Goal: Transaction & Acquisition: Purchase product/service

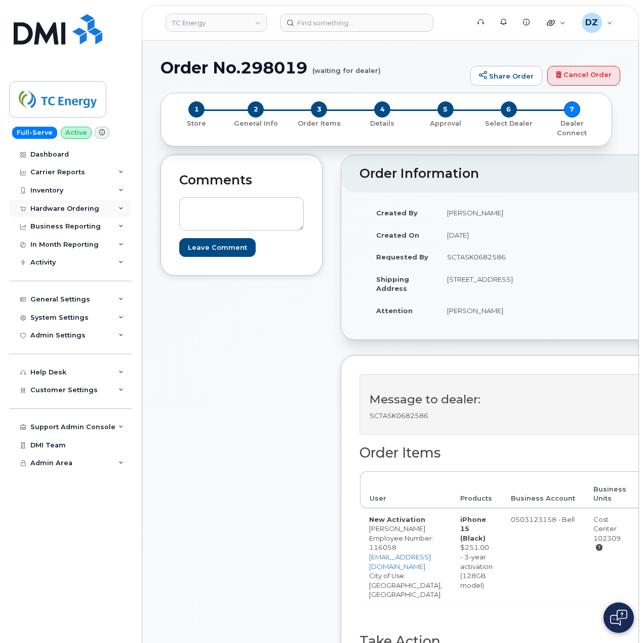
click at [79, 209] on div "Hardware Ordering" at bounding box center [64, 209] width 69 height 8
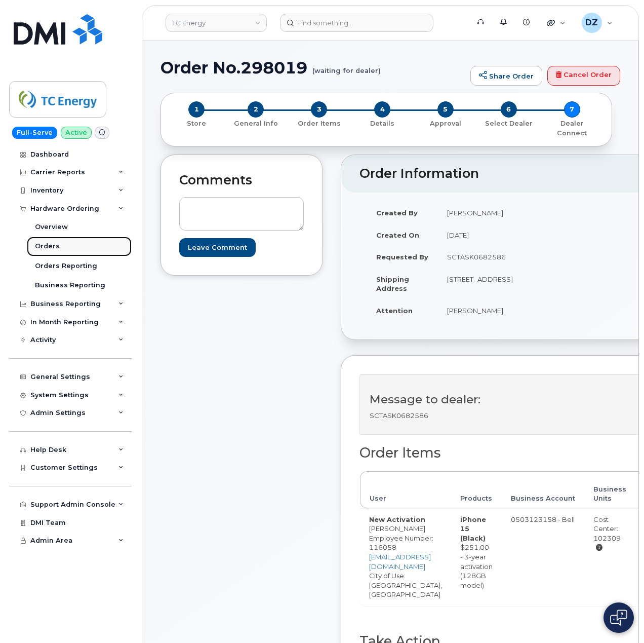
click at [80, 250] on link "Orders" at bounding box center [79, 246] width 105 height 19
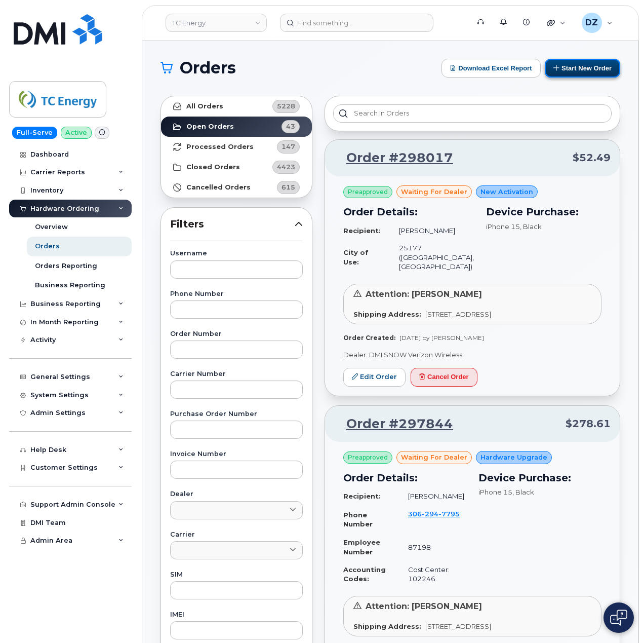
click at [575, 71] on button "Start New Order" at bounding box center [582, 68] width 75 height 19
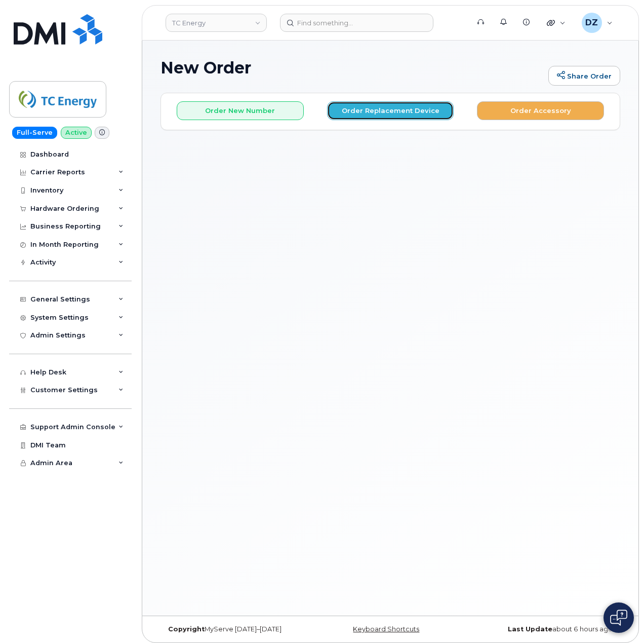
click at [409, 112] on button "Order Replacement Device" at bounding box center [390, 110] width 127 height 19
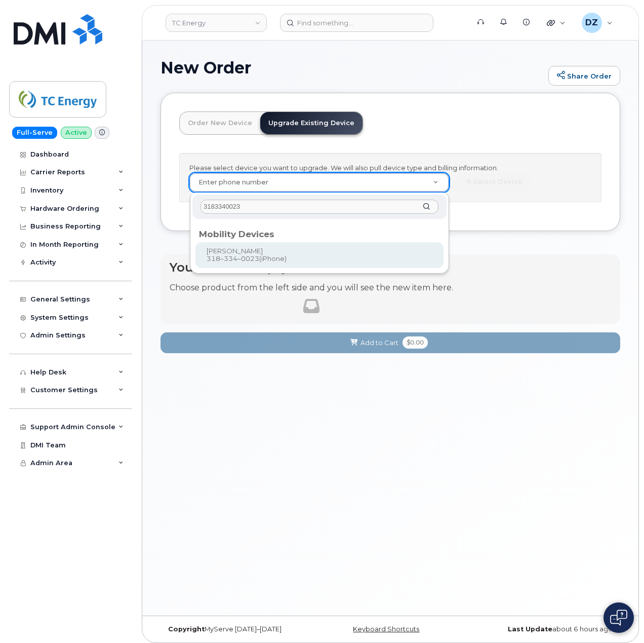
type input "3183340023"
type input "673826"
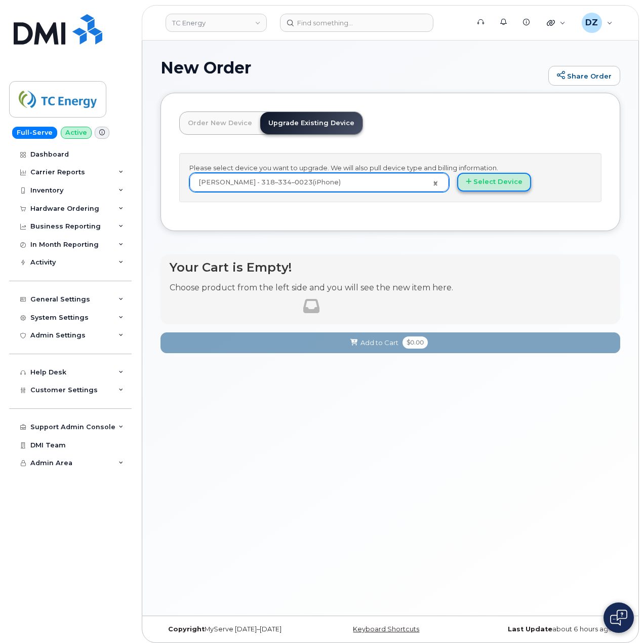
click at [477, 182] on button "Select Device" at bounding box center [494, 182] width 74 height 19
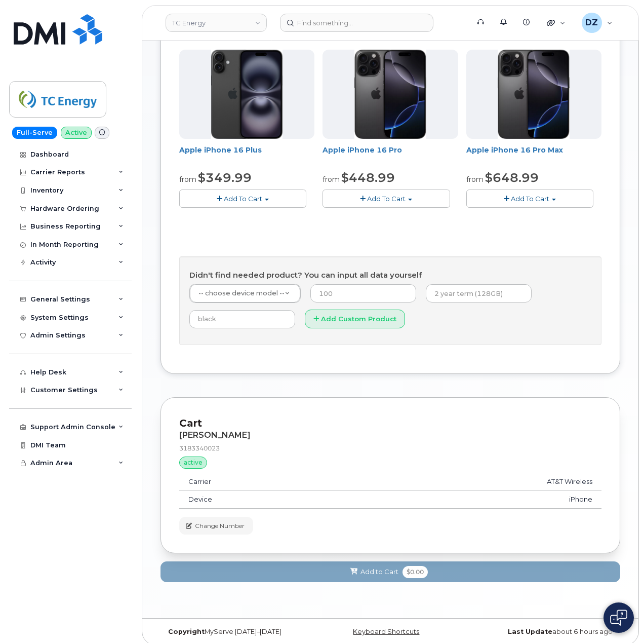
scroll to position [343, 0]
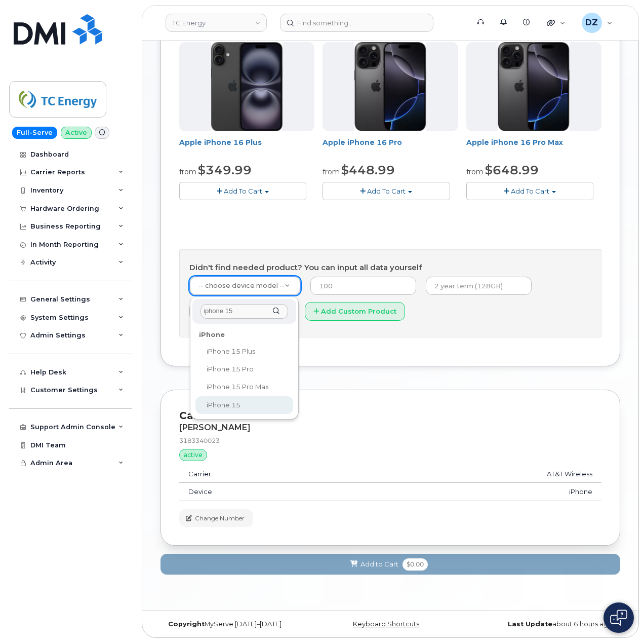
type input "iphone 15"
select select "3031"
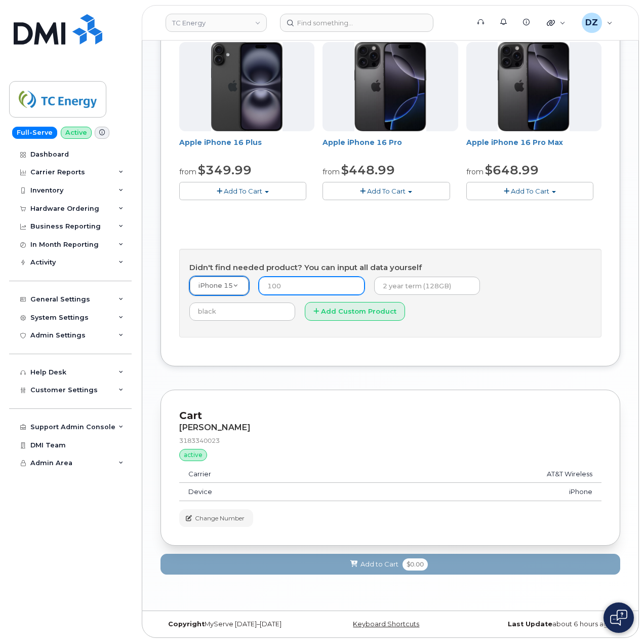
click at [341, 282] on input "number" at bounding box center [312, 286] width 106 height 18
type input "14.99"
click at [420, 280] on input "text" at bounding box center [427, 286] width 106 height 18
click at [442, 280] on input "2 year term, 128GB" at bounding box center [427, 286] width 106 height 18
paste input "SCTASK0683448"
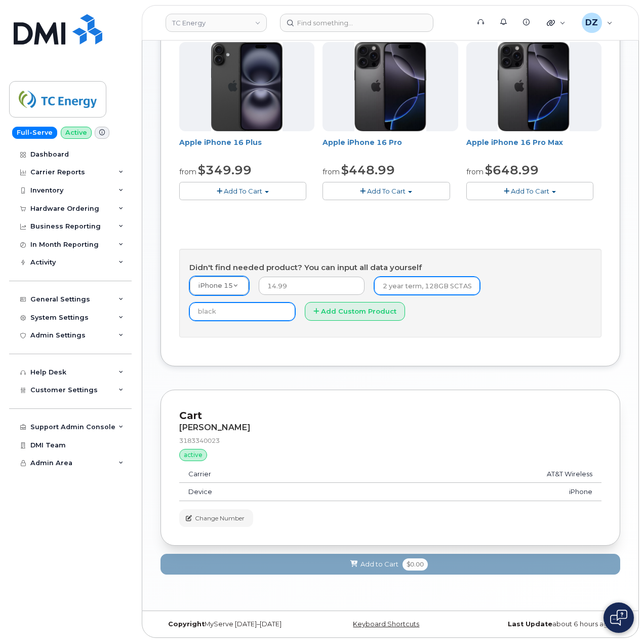
scroll to position [0, 45]
type input "2 year term, 128GB SCTASK0683448"
click at [295, 302] on input "text" at bounding box center [242, 311] width 106 height 18
type input "Black"
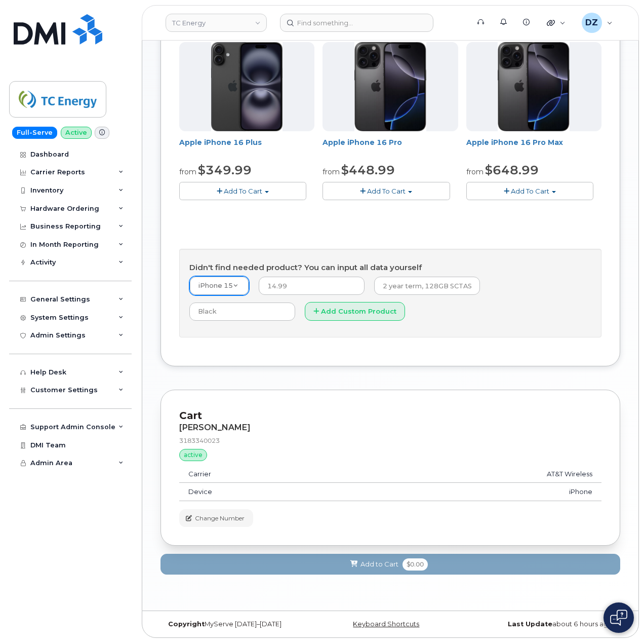
click at [219, 298] on form "iPhone 15 -- choose device model -- Aircard Huawei E303c Aircard Huawei E5220 M…" at bounding box center [390, 301] width 402 height 51
click at [305, 317] on button "Add Custom Product" at bounding box center [355, 311] width 100 height 19
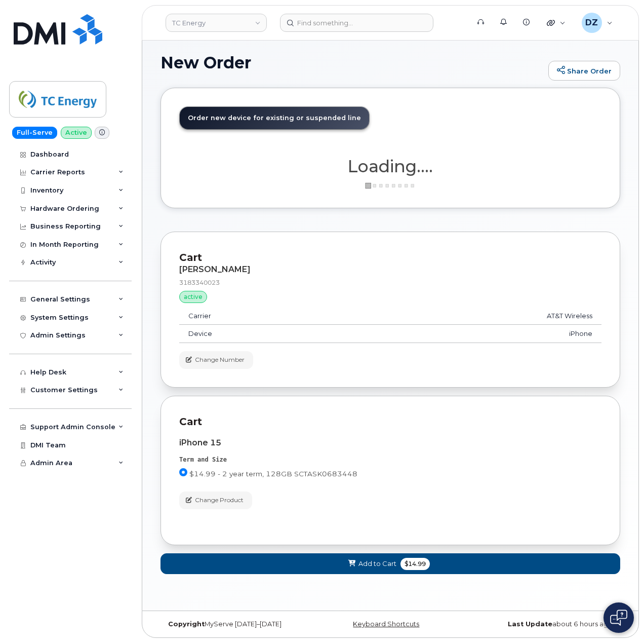
scroll to position [7, 0]
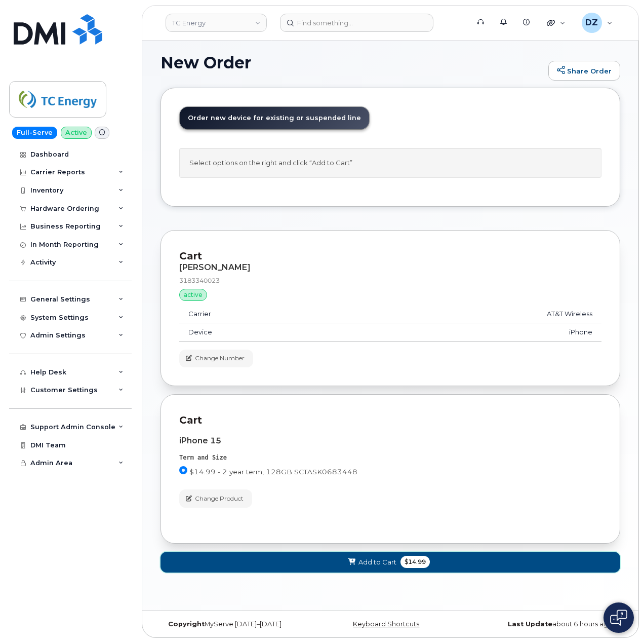
click at [404, 559] on span "$14.99" at bounding box center [415, 562] width 29 height 12
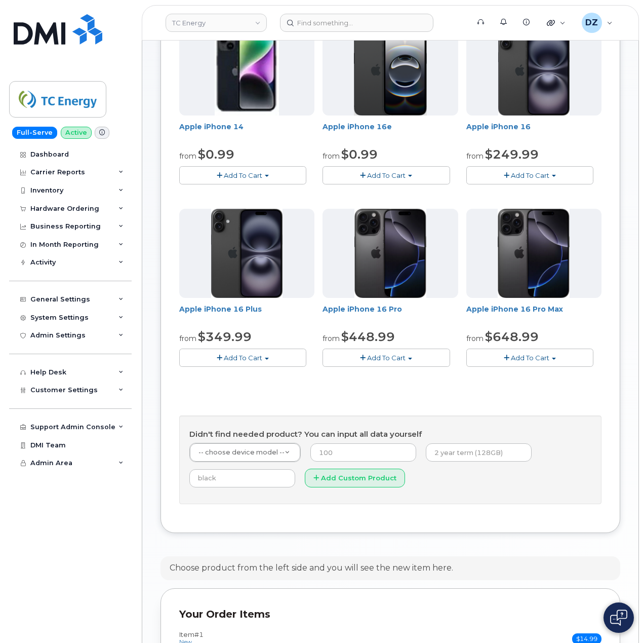
scroll to position [277, 0]
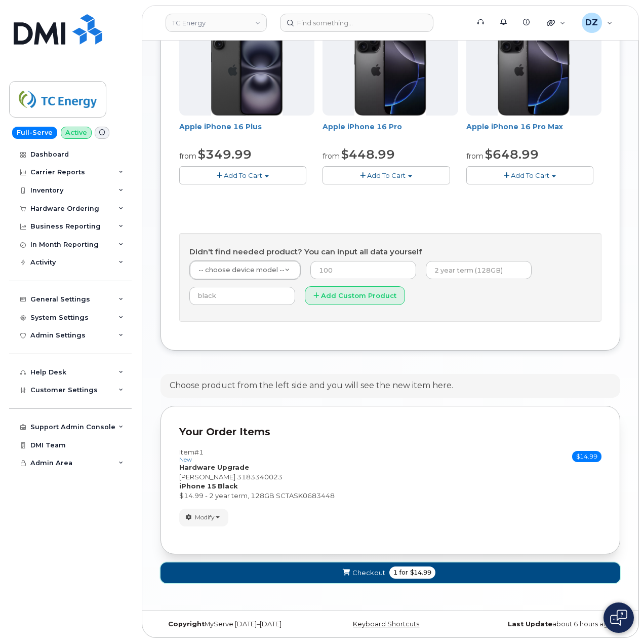
click at [417, 574] on span "$14.99" at bounding box center [420, 572] width 21 height 9
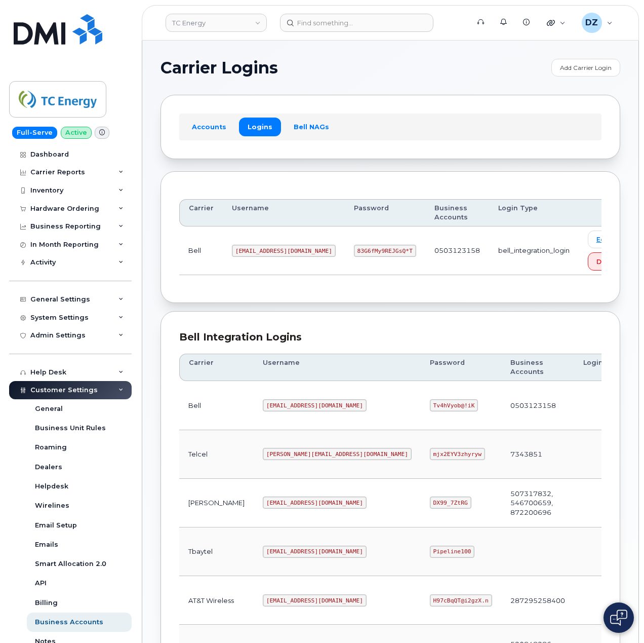
scroll to position [274, 0]
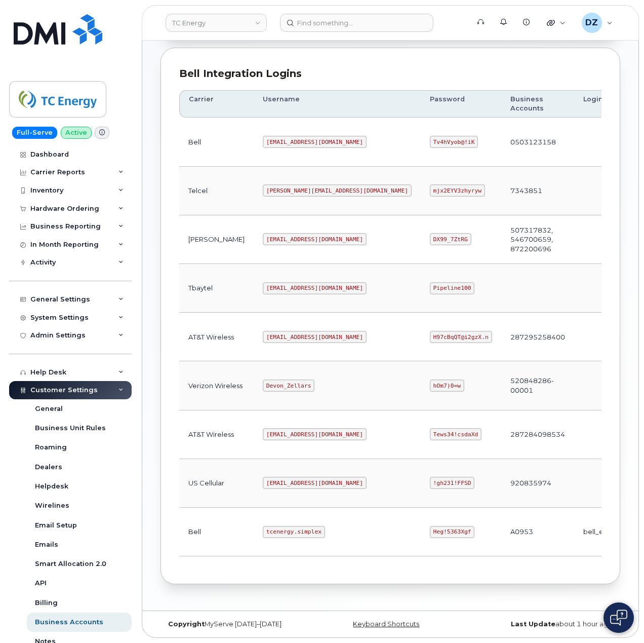
click at [263, 331] on code "[EMAIL_ADDRESS][DOMAIN_NAME]" at bounding box center [315, 337] width 104 height 12
click at [295, 331] on code "tcenergy@myserve.ca" at bounding box center [315, 337] width 104 height 12
copy code "tcenergy@myserve.ca"
click at [430, 333] on code "H97cBqQT@i2gzX.n" at bounding box center [461, 337] width 62 height 12
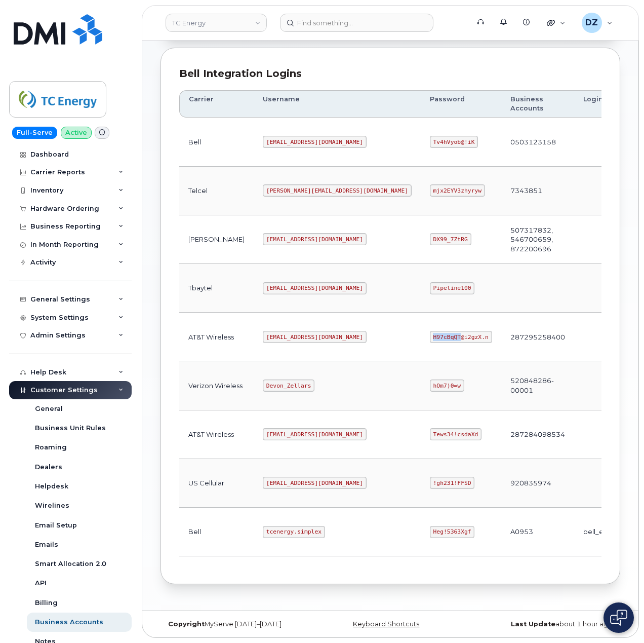
click at [430, 333] on code "H97cBqQT@i2gzX.n" at bounding box center [461, 337] width 62 height 12
click at [430, 332] on code "H97cBqQT@i2gzX.n" at bounding box center [461, 337] width 62 height 12
copy code "H97cBqQT@i2gzX.n"
drag, startPoint x: 440, startPoint y: 134, endPoint x: 500, endPoint y: 136, distance: 60.3
click at [500, 167] on tr "Bell tcenergy@myserve.ca Tv4hVyob@!iK 0503123158 Edit Delete" at bounding box center [439, 191] width 521 height 49
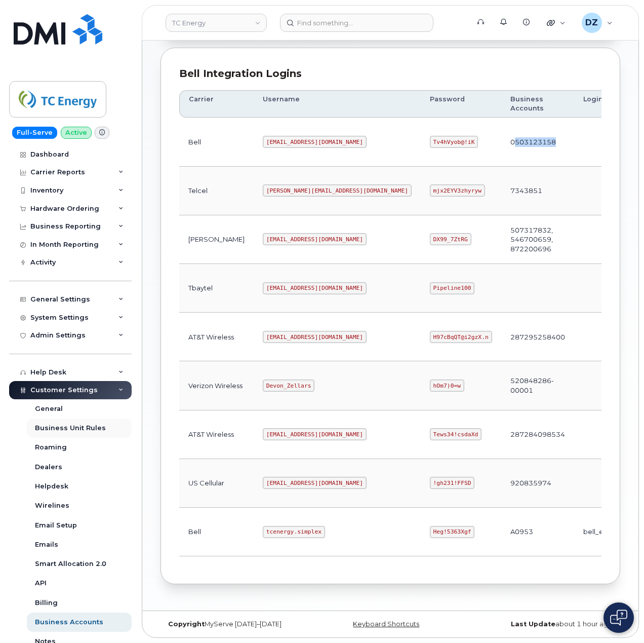
copy td "503123158"
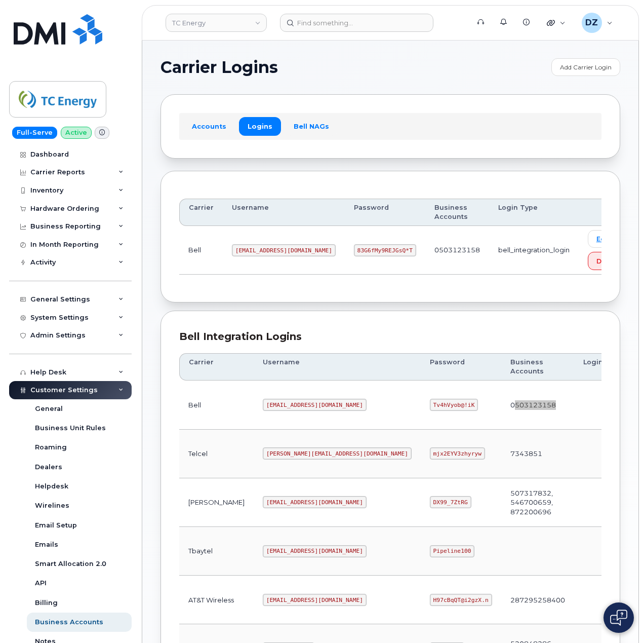
scroll to position [0, 0]
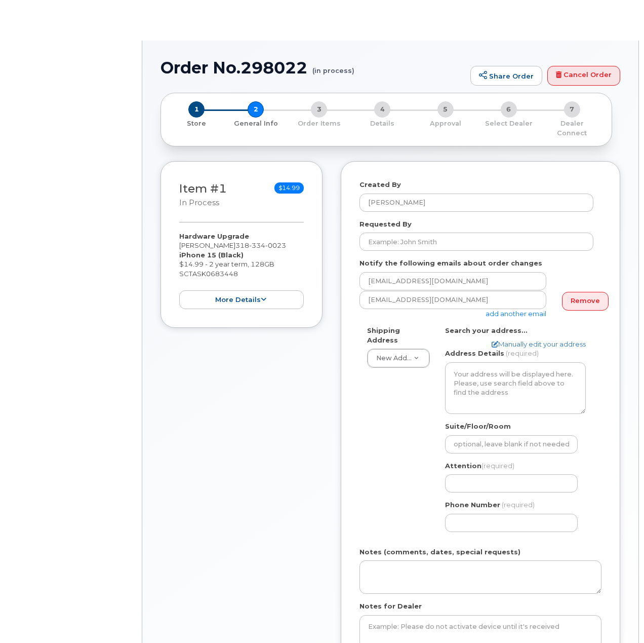
select select
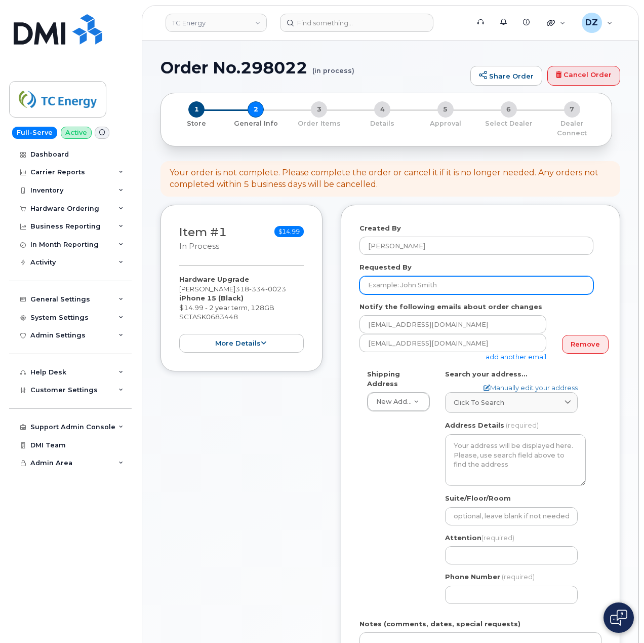
click at [420, 278] on input "Requested By" at bounding box center [477, 285] width 234 height 18
paste input "SCTASK0683448"
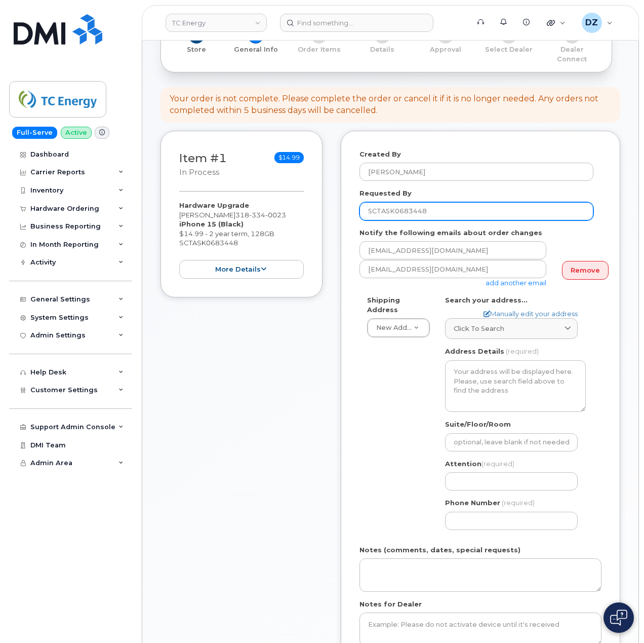
scroll to position [203, 0]
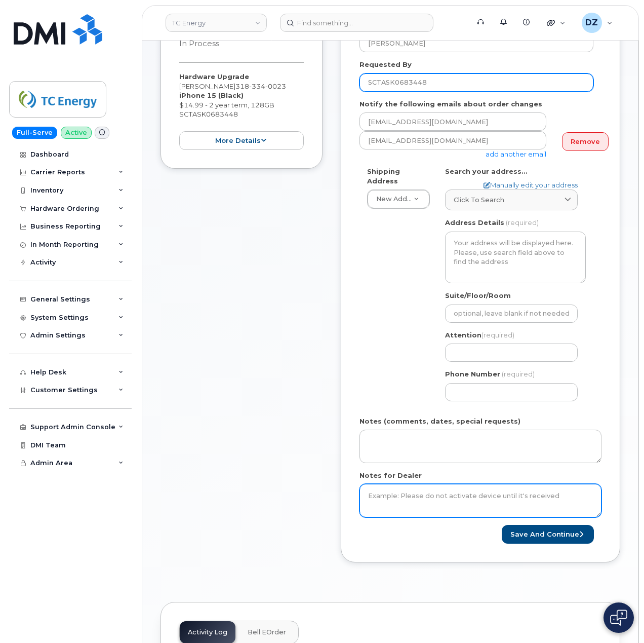
type input "SCTASK0683448"
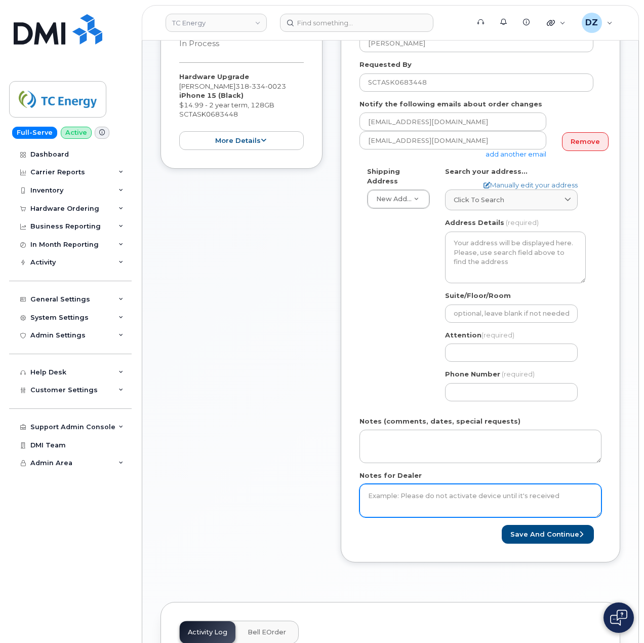
click at [408, 484] on textarea "Notes for Dealer" at bounding box center [481, 500] width 242 height 33
paste textarea "SCTASK0683448"
type textarea "SCTASK0683448"
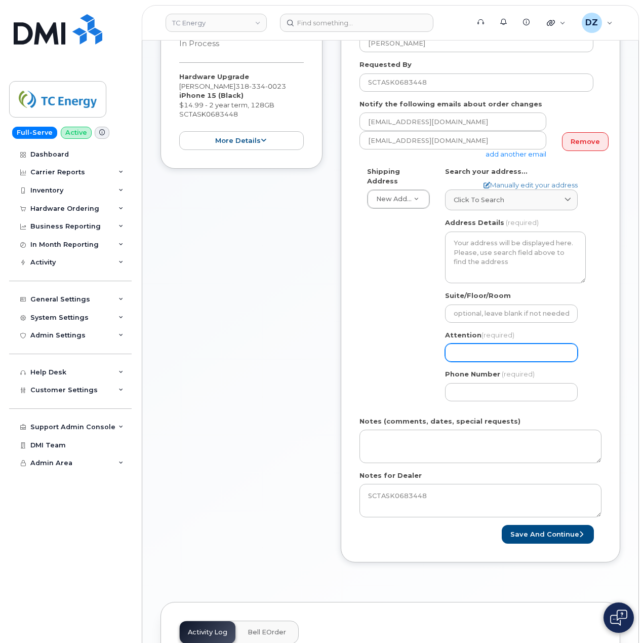
click at [480, 343] on input "Attention (required)" at bounding box center [511, 352] width 133 height 18
paste input "[PERSON_NAME]"
select select
type input "[PERSON_NAME]"
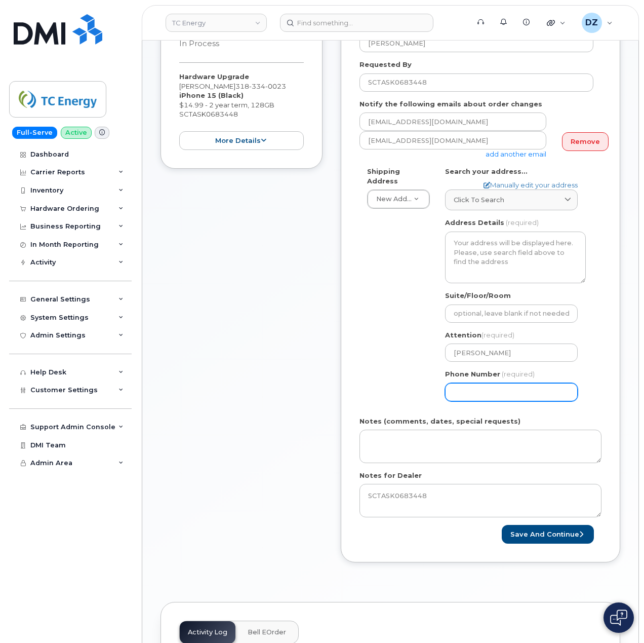
click at [474, 388] on input "Phone Number" at bounding box center [511, 392] width 133 height 18
type input "5133541153"
select select
type input "5133541153"
click at [501, 195] on span "Click to search" at bounding box center [479, 200] width 51 height 10
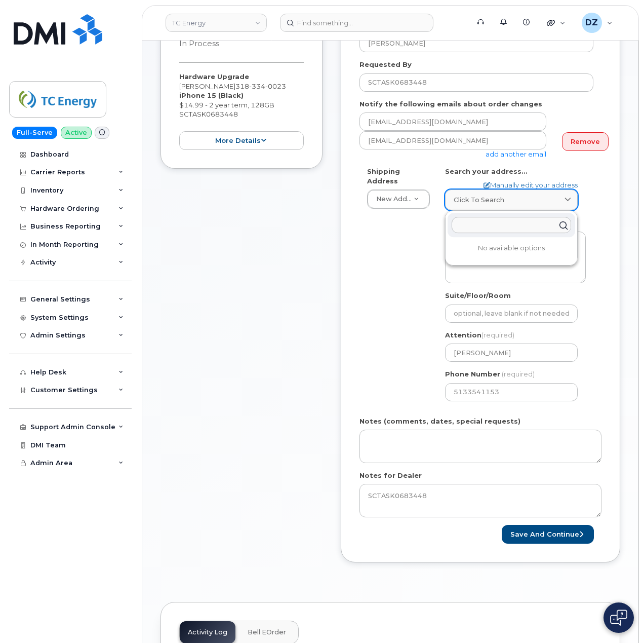
paste input "7179 LA 17"
type input "7179 LA 17"
click at [519, 246] on div "7179 Highway 17 Delhi LA 71232-6405" at bounding box center [512, 249] width 128 height 17
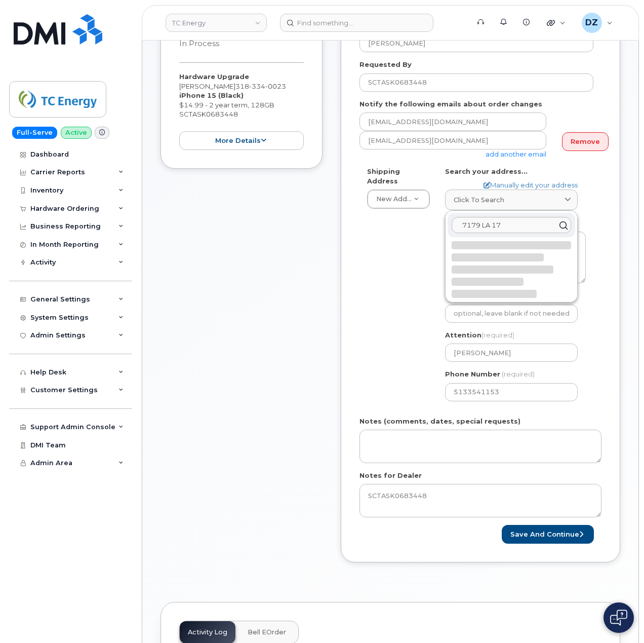
select select
type textarea "7179 Highway 17 DELHI LA 71232-6405 UNITED STATES"
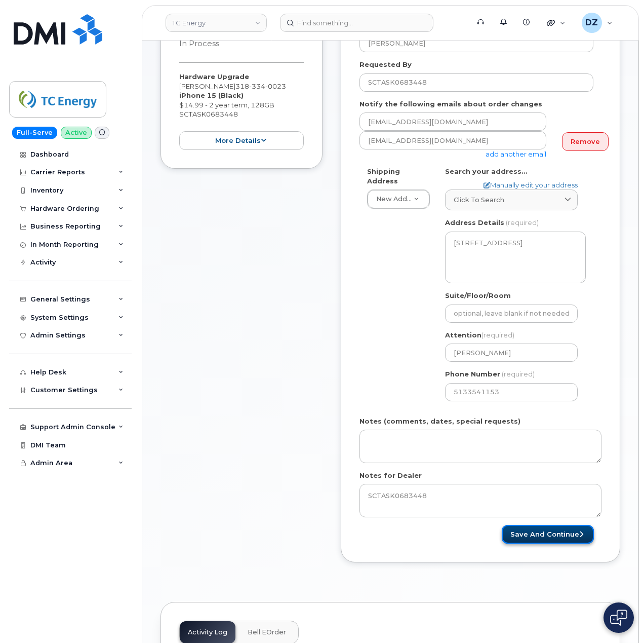
click at [563, 527] on button "Save and Continue" at bounding box center [548, 534] width 92 height 19
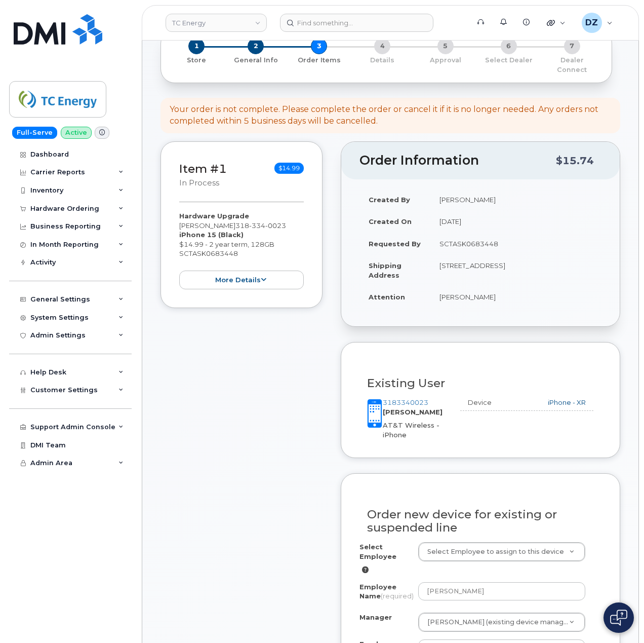
scroll to position [203, 0]
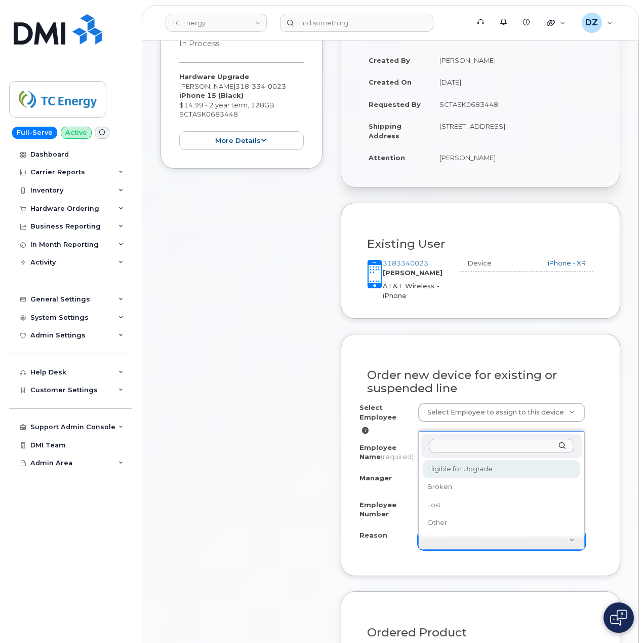
select select "eligible_for_upgrade"
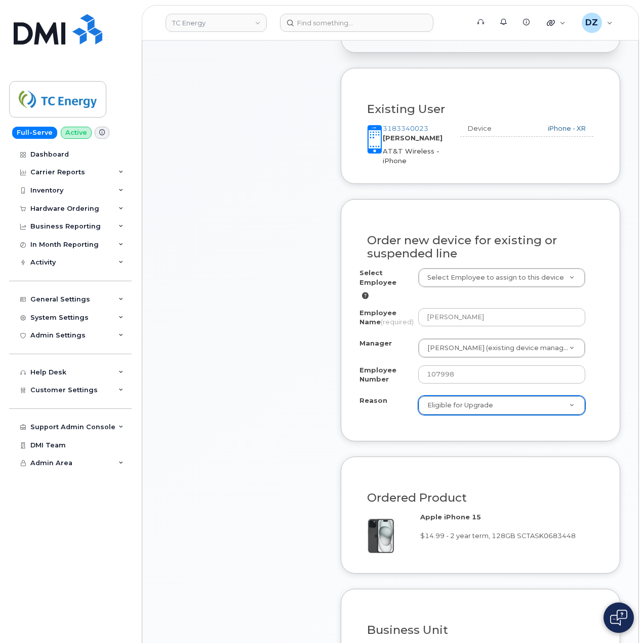
scroll to position [608, 0]
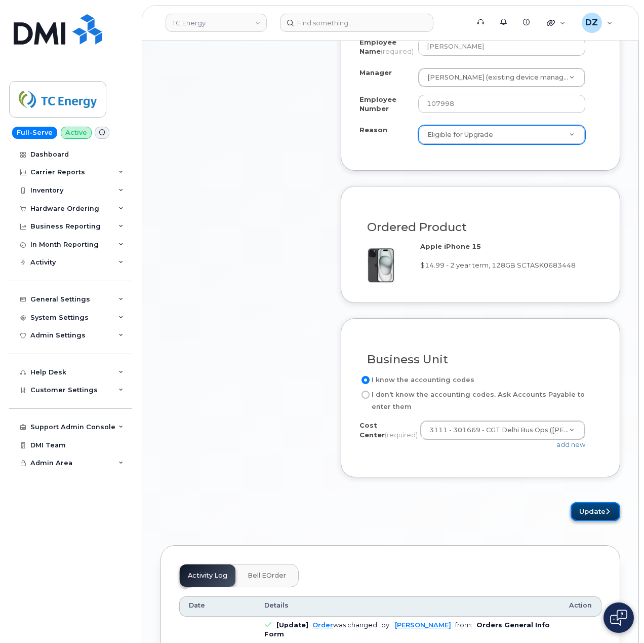
click at [594, 515] on button "Update" at bounding box center [596, 511] width 50 height 19
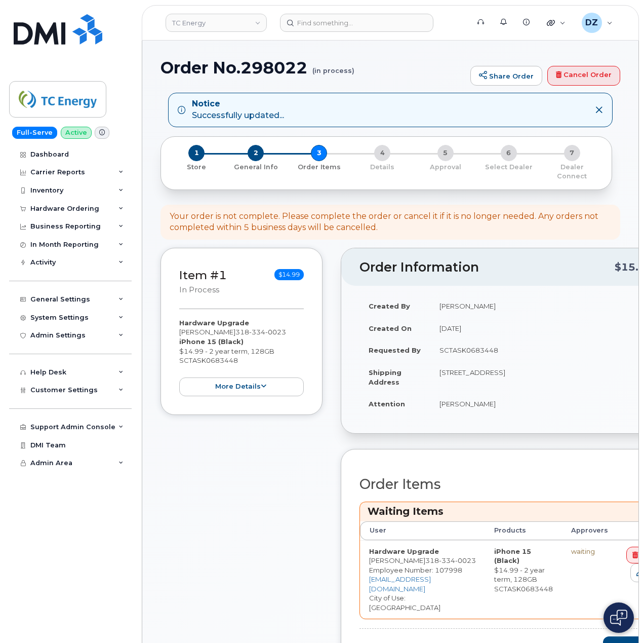
click at [448, 365] on td "[STREET_ADDRESS]" at bounding box center [546, 376] width 230 height 31
click at [491, 363] on td "[STREET_ADDRESS]" at bounding box center [546, 376] width 230 height 31
copy td "[STREET_ADDRESS]"
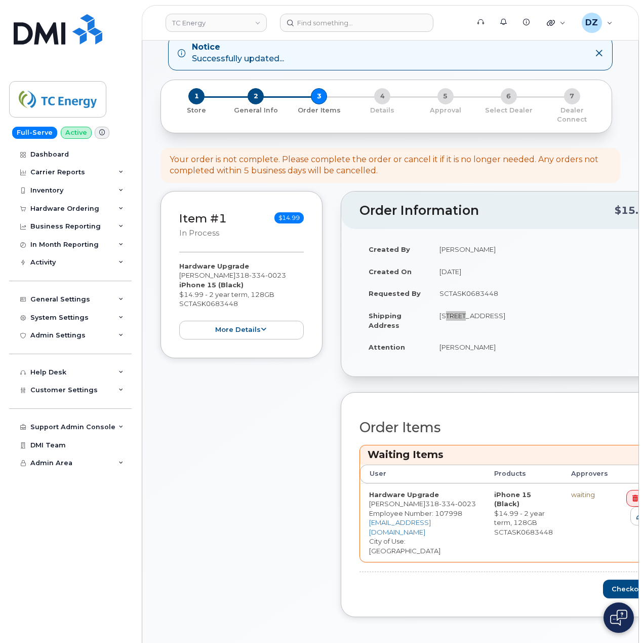
scroll to position [135, 0]
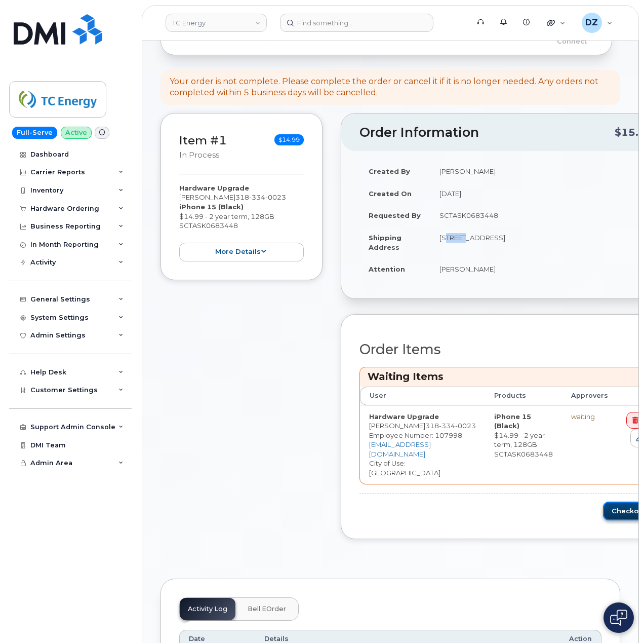
click at [603, 507] on button "Checkout" at bounding box center [631, 510] width 57 height 19
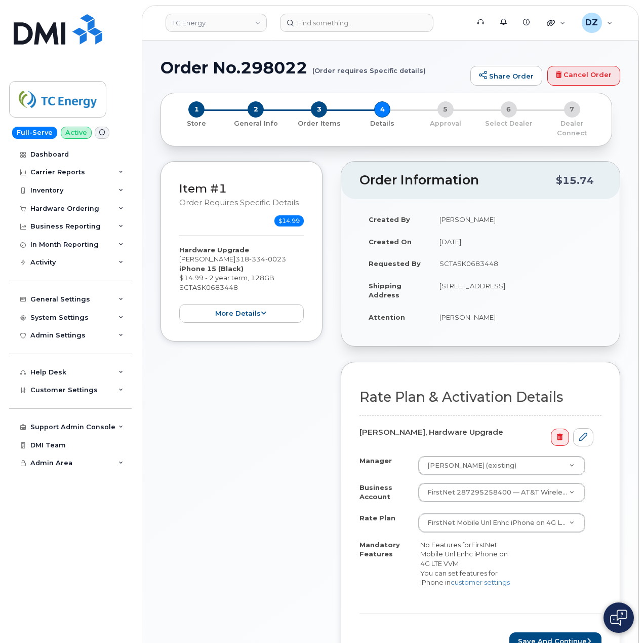
scroll to position [67, 0]
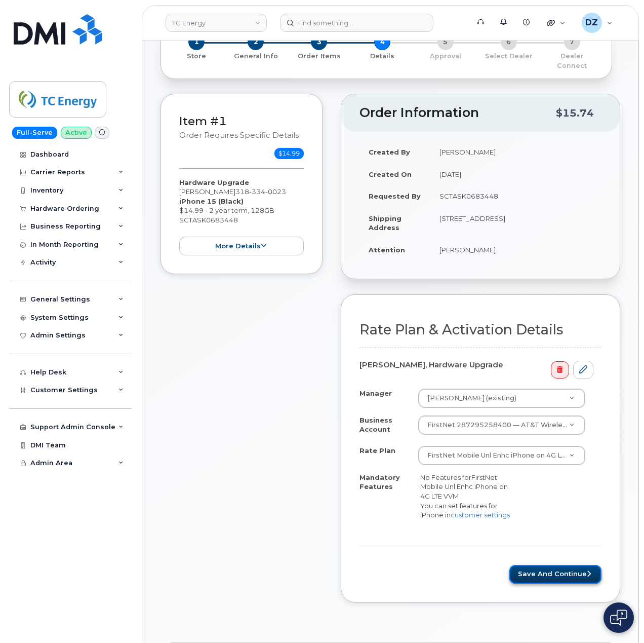
click at [567, 577] on button "Save and Continue" at bounding box center [556, 574] width 92 height 19
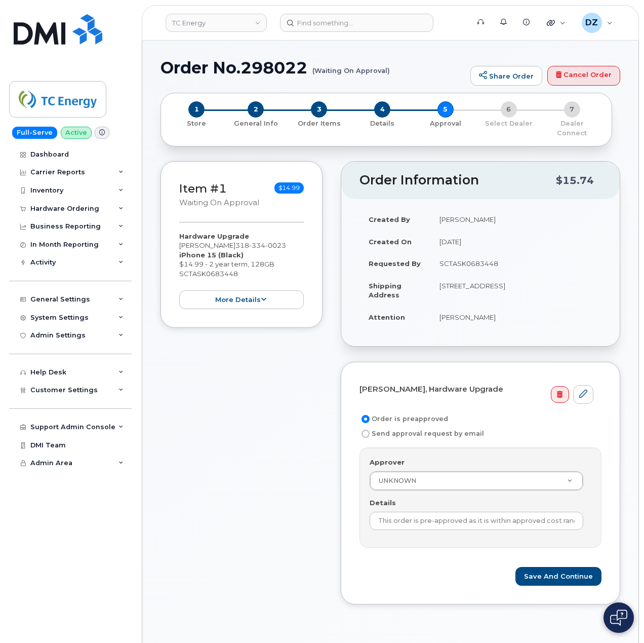
click at [477, 252] on td "SCTASK0683448" at bounding box center [516, 263] width 171 height 22
copy td "SCTASK0683448"
click at [473, 512] on input "This order is pre-approved as it is within approved cost range." at bounding box center [477, 521] width 214 height 18
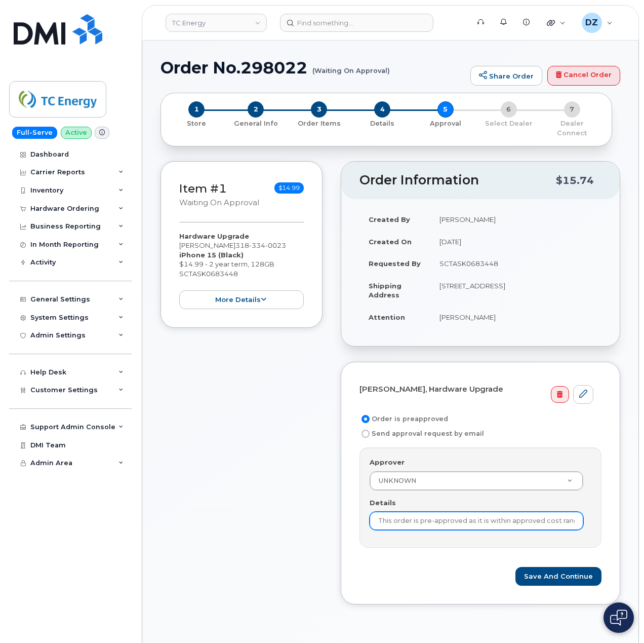
click at [473, 512] on input "This order is pre-approved as it is within approved cost range." at bounding box center [477, 521] width 214 height 18
paste input "SCTASK0683448"
type input "SCTASK0683448"
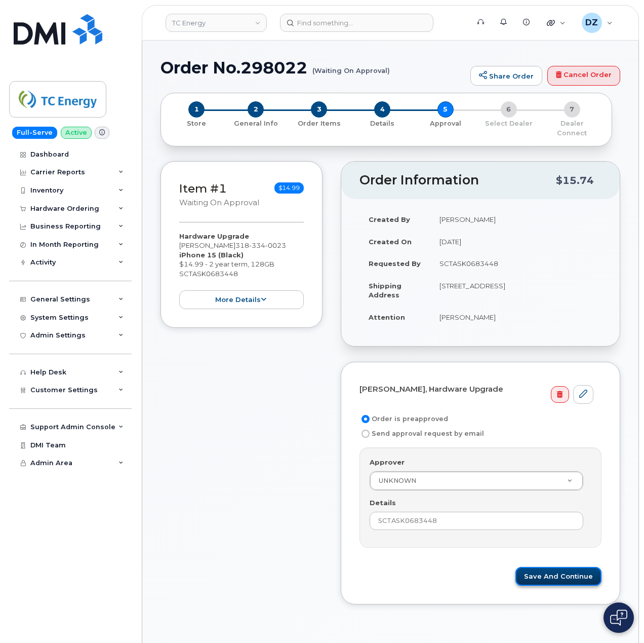
click at [560, 572] on button "Save and Continue" at bounding box center [559, 576] width 86 height 19
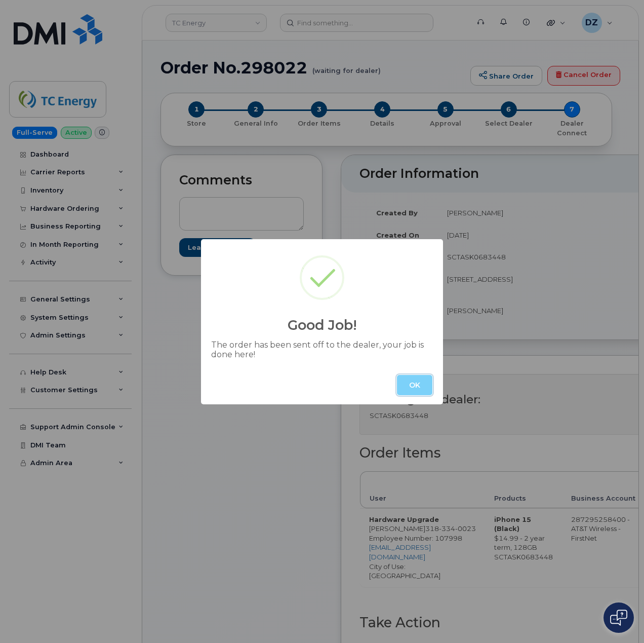
drag, startPoint x: 412, startPoint y: 387, endPoint x: 367, endPoint y: 389, distance: 45.6
click at [412, 387] on button "OK" at bounding box center [414, 385] width 35 height 20
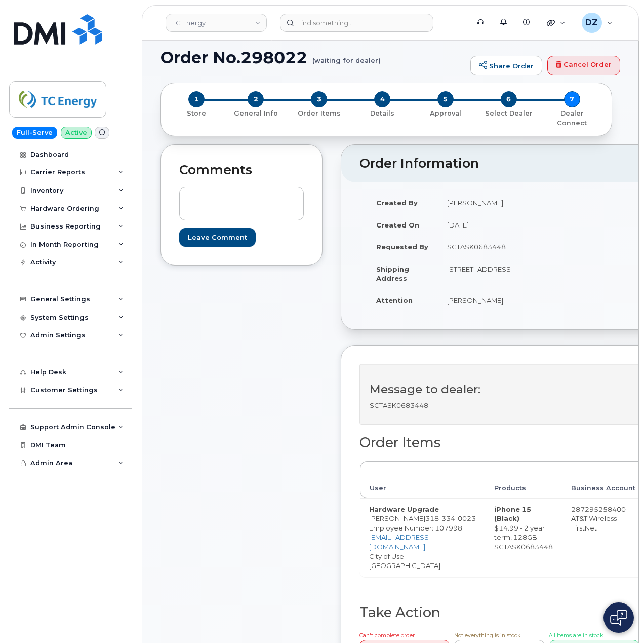
scroll to position [270, 0]
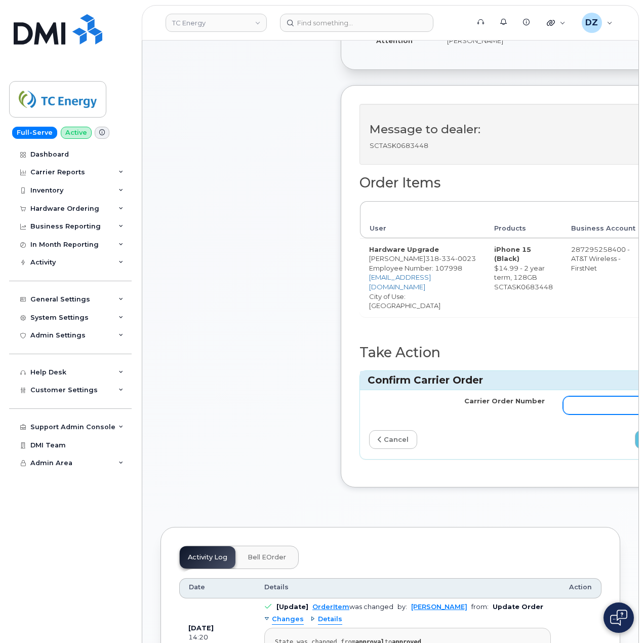
click at [576, 412] on input "Carrier Order Number" at bounding box center [651, 405] width 176 height 18
paste input "10-154213556021387"
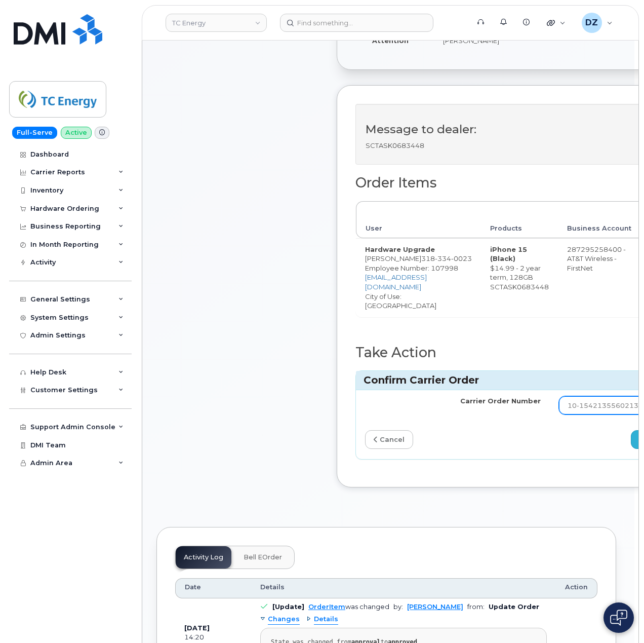
type input "10-154213556021387"
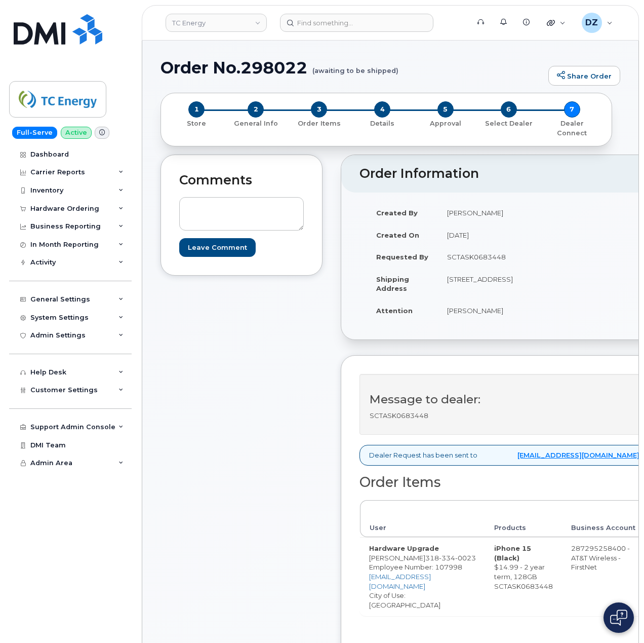
click at [188, 66] on h1 "Order No.298022 (awaiting to be shipped)" at bounding box center [352, 68] width 383 height 18
drag, startPoint x: 188, startPoint y: 66, endPoint x: 260, endPoint y: 75, distance: 72.6
click at [191, 65] on h1 "Order No.298022 (awaiting to be shipped)" at bounding box center [352, 68] width 383 height 18
click at [282, 69] on h1 "Order No.298022 (awaiting to be shipped)" at bounding box center [352, 68] width 383 height 18
copy h1 "Order No.298022"
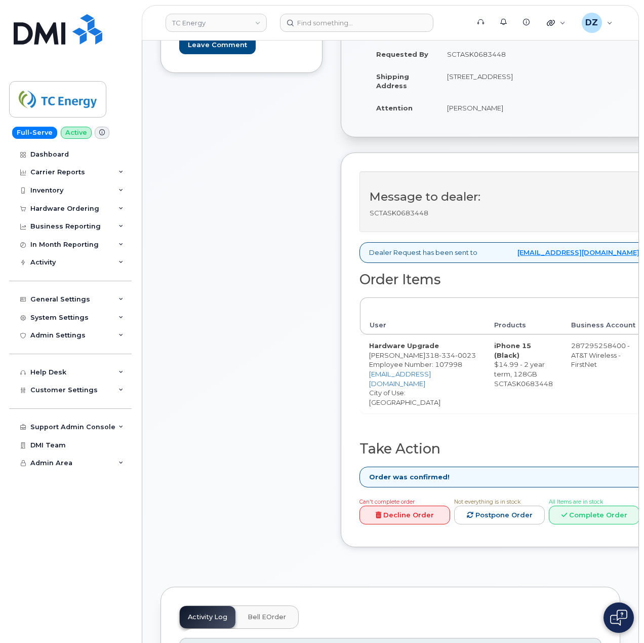
scroll to position [270, 0]
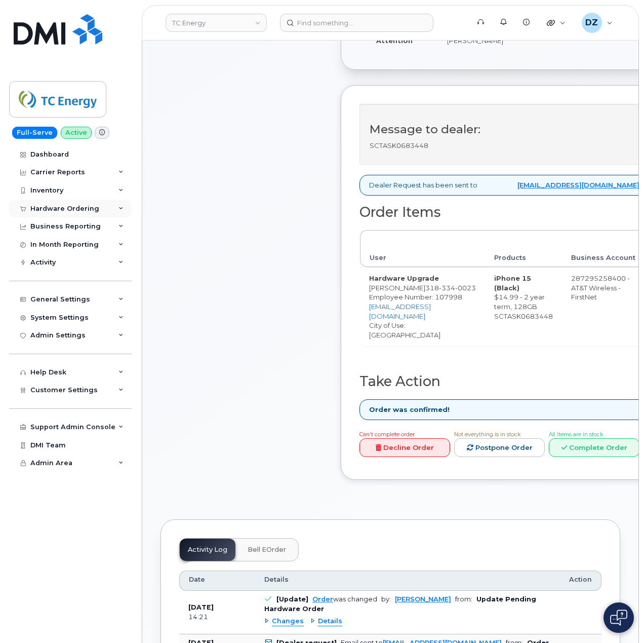
click at [95, 205] on div "Hardware Ordering" at bounding box center [64, 209] width 69 height 8
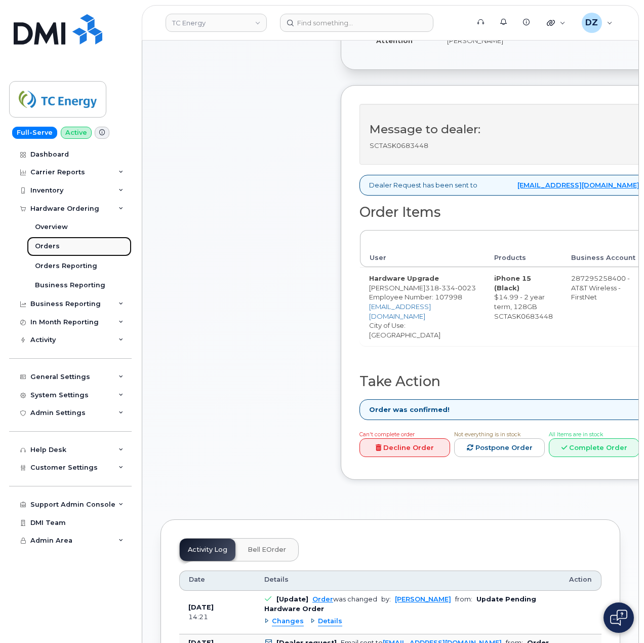
click at [89, 249] on link "Orders" at bounding box center [79, 246] width 105 height 19
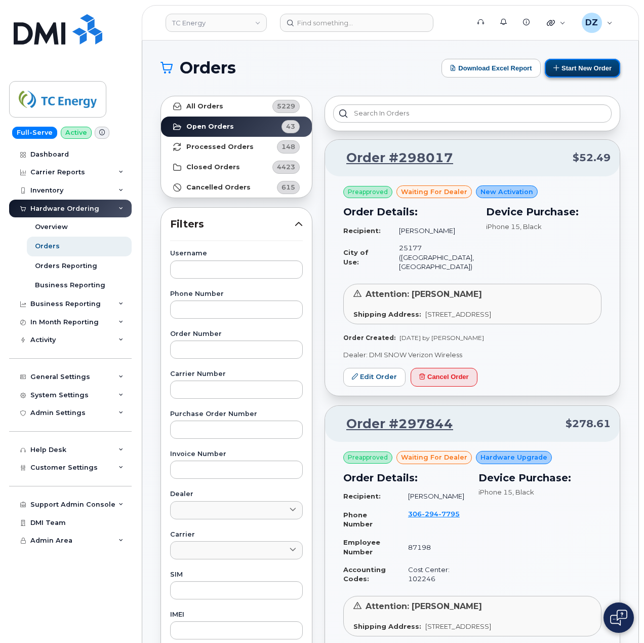
click at [572, 70] on button "Start New Order" at bounding box center [582, 68] width 75 height 19
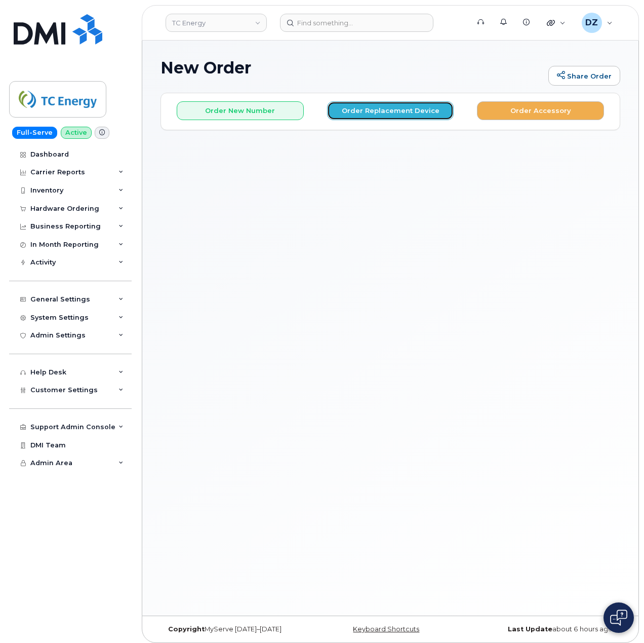
click at [404, 112] on button "Order Replacement Device" at bounding box center [390, 110] width 127 height 19
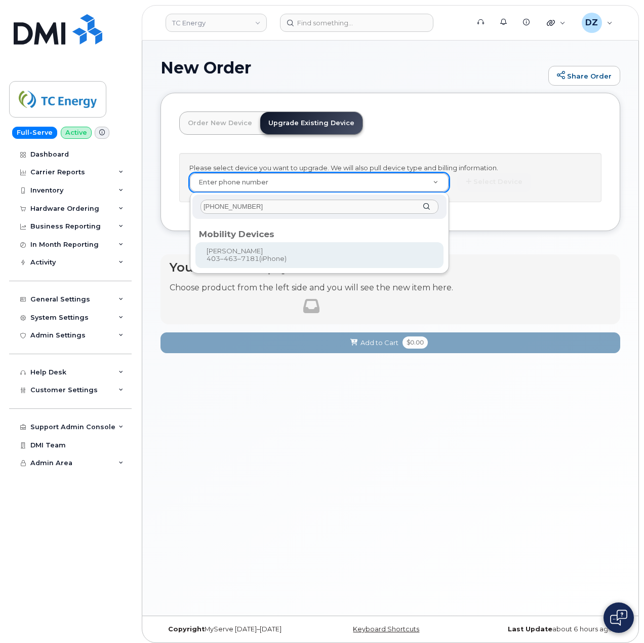
type input "[PHONE_NUMBER]"
type input "558003"
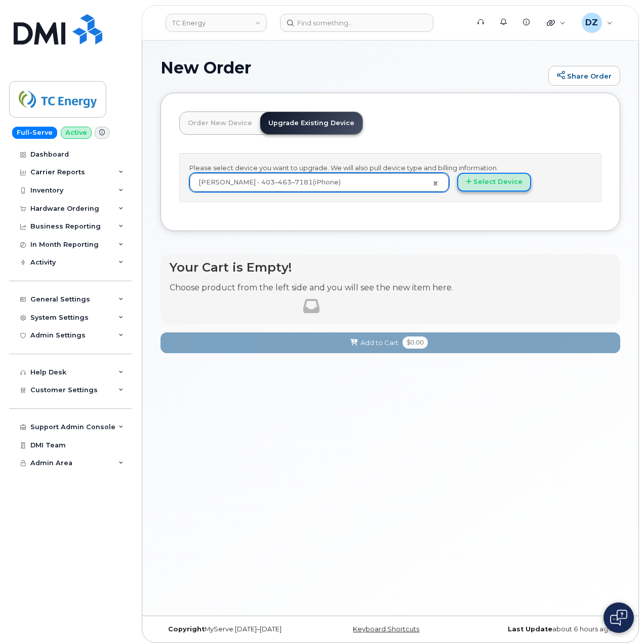
click at [476, 185] on button "Select Device" at bounding box center [494, 182] width 74 height 19
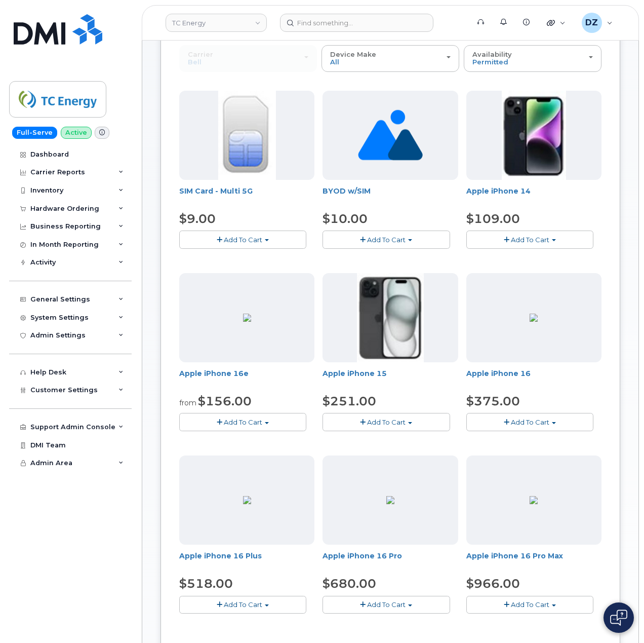
scroll to position [270, 0]
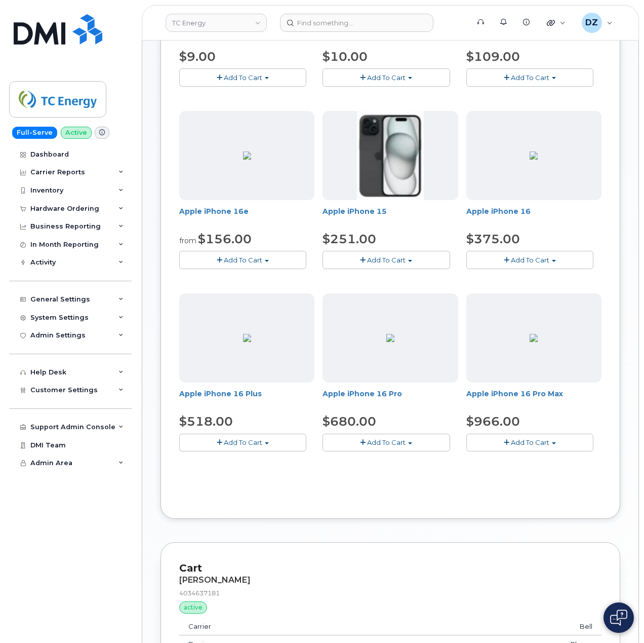
click at [407, 255] on button "Add To Cart" at bounding box center [386, 260] width 127 height 18
click at [402, 292] on link "$251.00 - 3-year upgrade (128GB model)" at bounding box center [404, 291] width 159 height 13
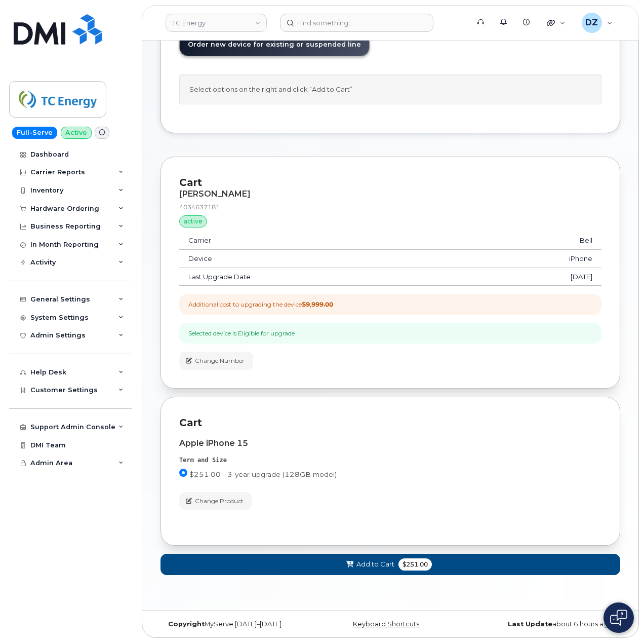
scroll to position [83, 0]
click at [345, 568] on span at bounding box center [350, 564] width 10 height 10
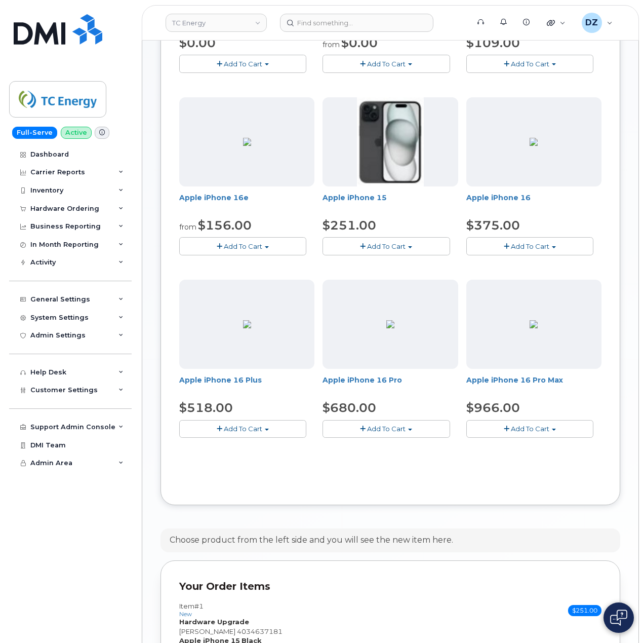
scroll to position [420, 0]
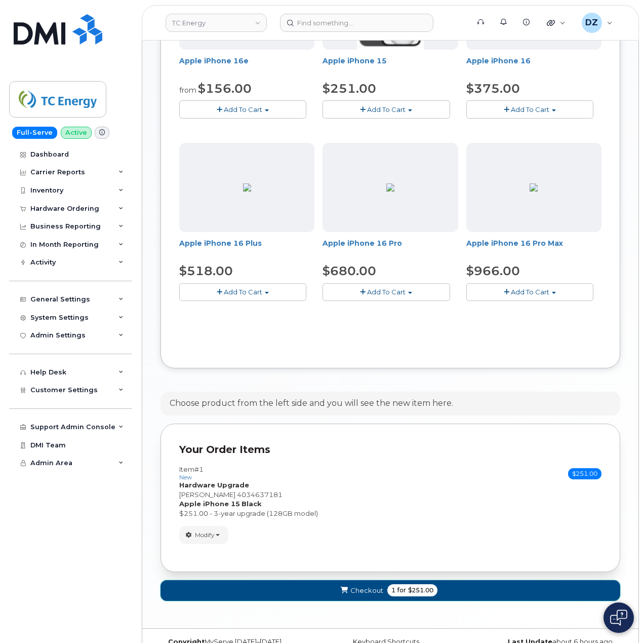
click at [388, 599] on button "Checkout 1 for $251.00" at bounding box center [391, 590] width 460 height 21
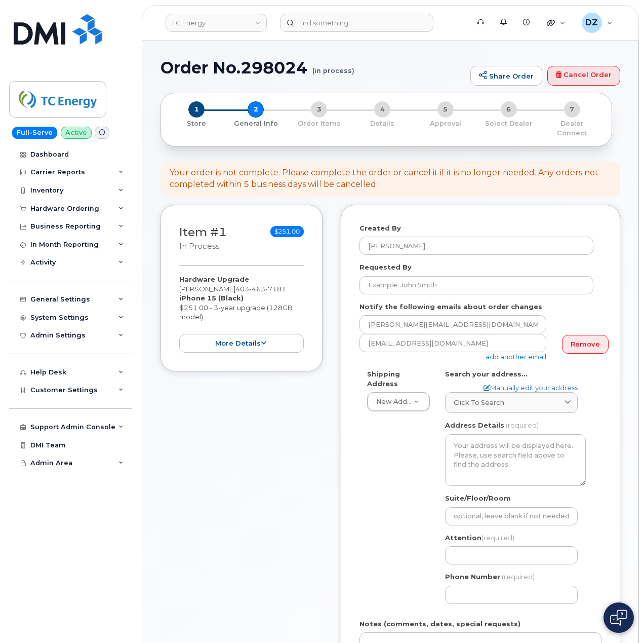
select select
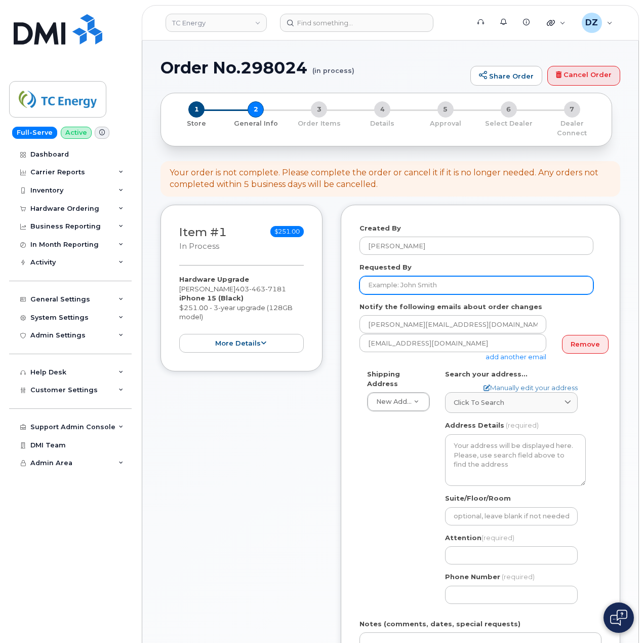
click at [430, 282] on input "Requested By" at bounding box center [477, 285] width 234 height 18
paste input "SCTASK0683524"
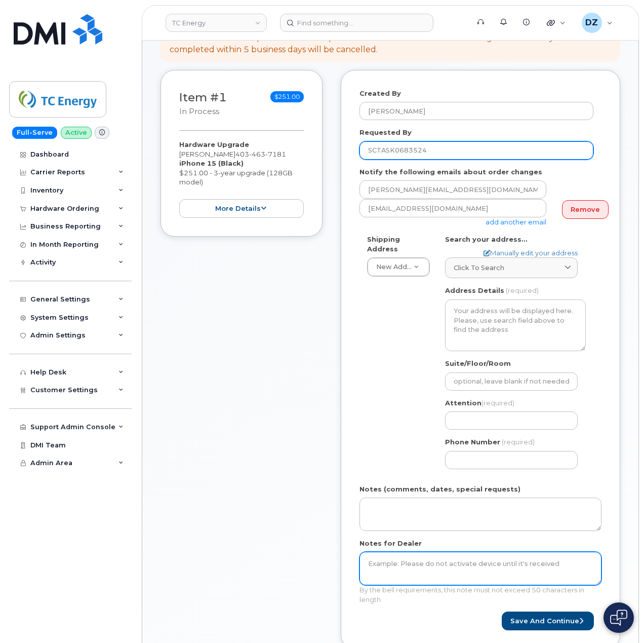
type input "SCTASK0683524"
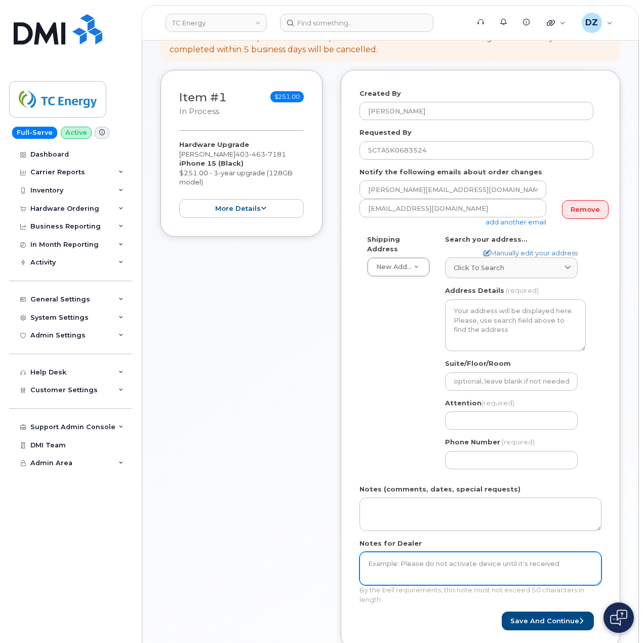
click at [407, 570] on textarea "Notes for Dealer" at bounding box center [481, 568] width 242 height 33
paste textarea "SCTASK0683524"
type textarea "SCTASK0683524"
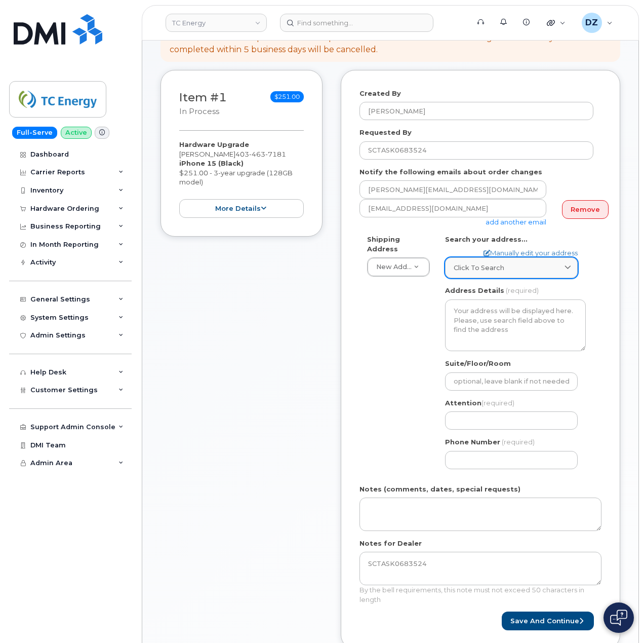
click at [505, 263] on div "Click to search" at bounding box center [511, 268] width 115 height 10
paste input "[STREET_ADDRESS]"
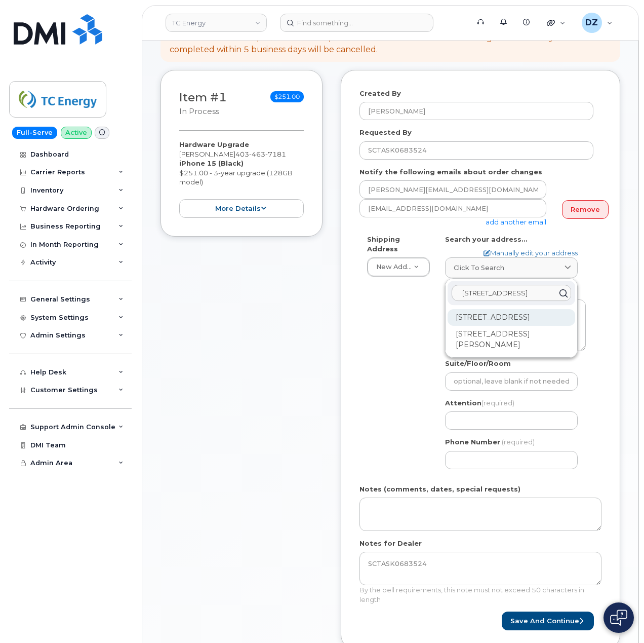
type input "[STREET_ADDRESS]"
click at [533, 315] on div "[STREET_ADDRESS]" at bounding box center [512, 317] width 128 height 17
select select
type textarea "[STREET_ADDRESS]"
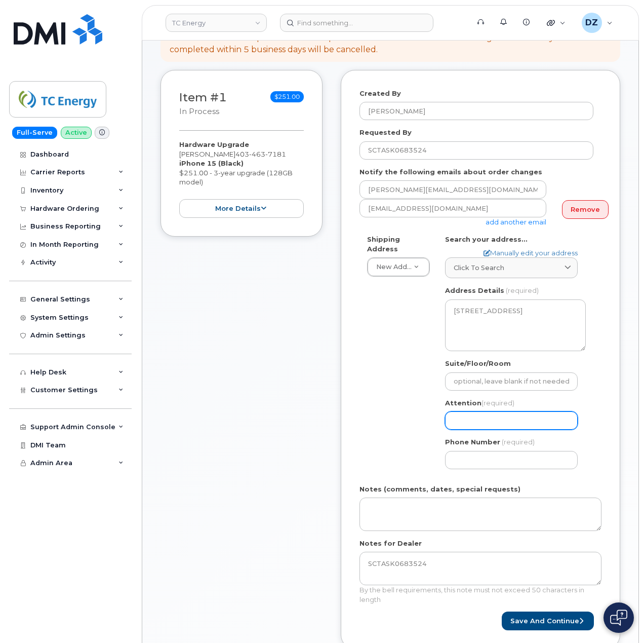
click at [477, 412] on input "Attention (required)" at bounding box center [511, 420] width 133 height 18
paste input "[PERSON_NAME]"
select select
type input "[PERSON_NAME]"
click at [236, 150] on span "[PHONE_NUMBER]" at bounding box center [261, 154] width 51 height 8
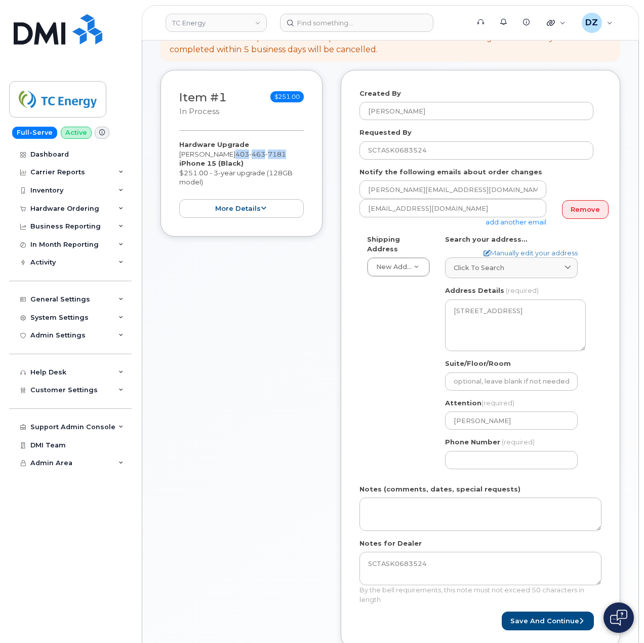
click at [236, 150] on span "[PHONE_NUMBER]" at bounding box center [261, 154] width 51 height 8
copy span "[PHONE_NUMBER]"
click at [470, 453] on input "Phone Number" at bounding box center [511, 460] width 133 height 18
paste input "4034637181"
select select
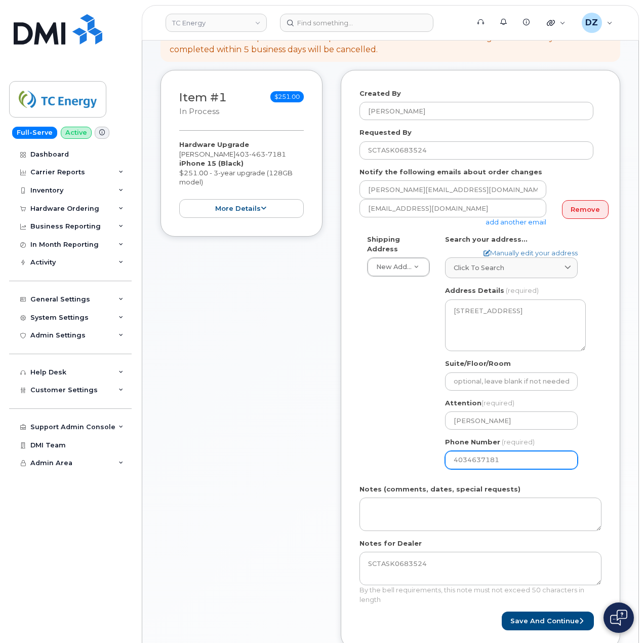
type input "4034637181"
click at [377, 410] on div "Shipping Address New Address New Address [STREET_ADDRESS] 226 St Simplex Mobili…" at bounding box center [477, 356] width 234 height 242
click at [545, 615] on button "Save and Continue" at bounding box center [548, 620] width 92 height 19
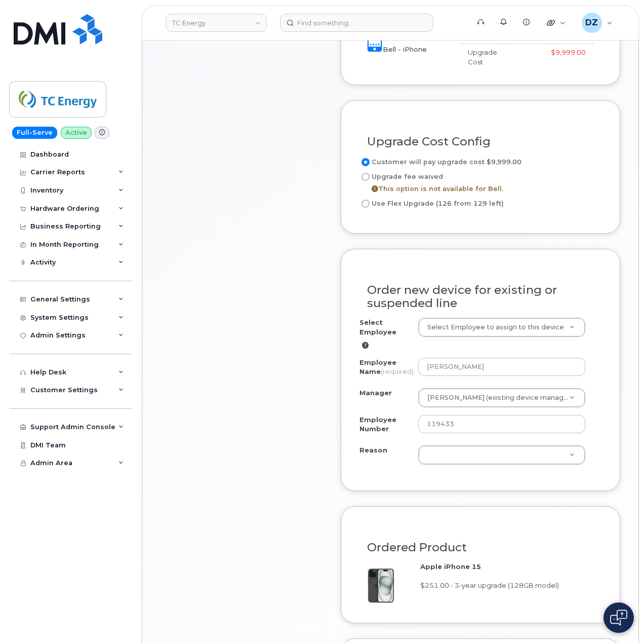
scroll to position [473, 0]
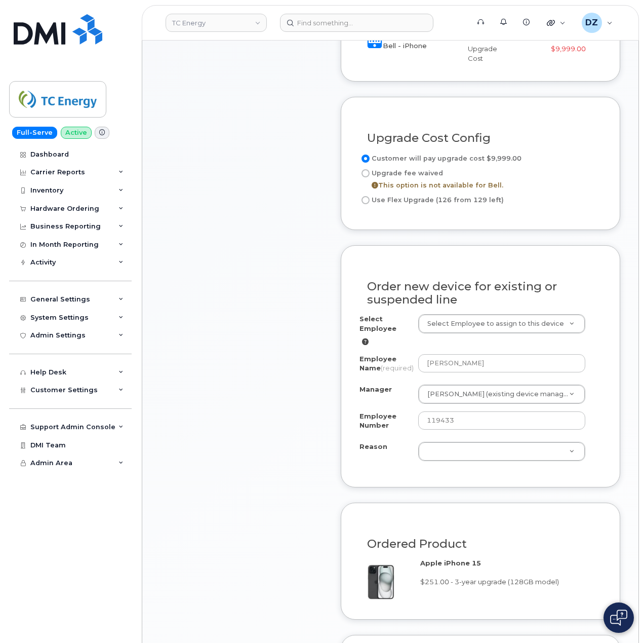
click at [365, 196] on input "Use Flex Upgrade (126 from 129 left)" at bounding box center [366, 200] width 8 height 8
radio input "true"
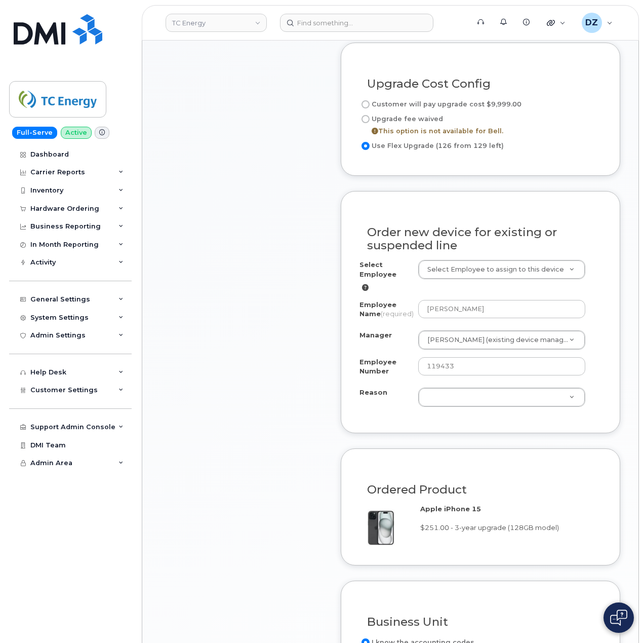
scroll to position [608, 0]
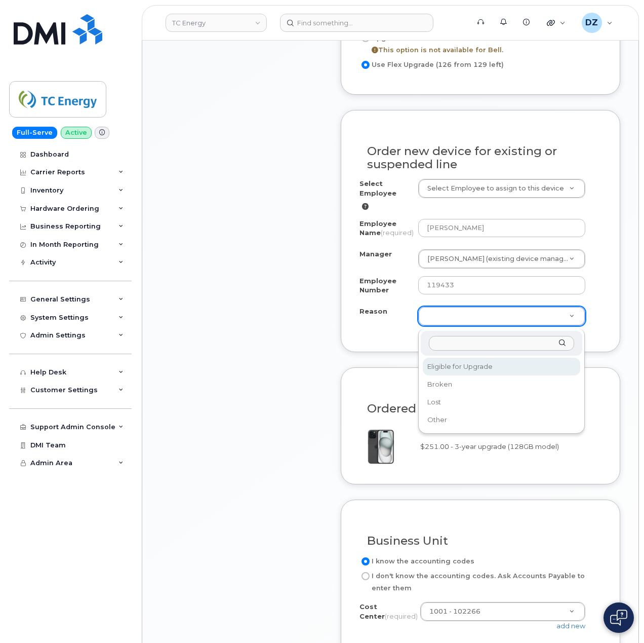
select select "eligible_for_upgrade"
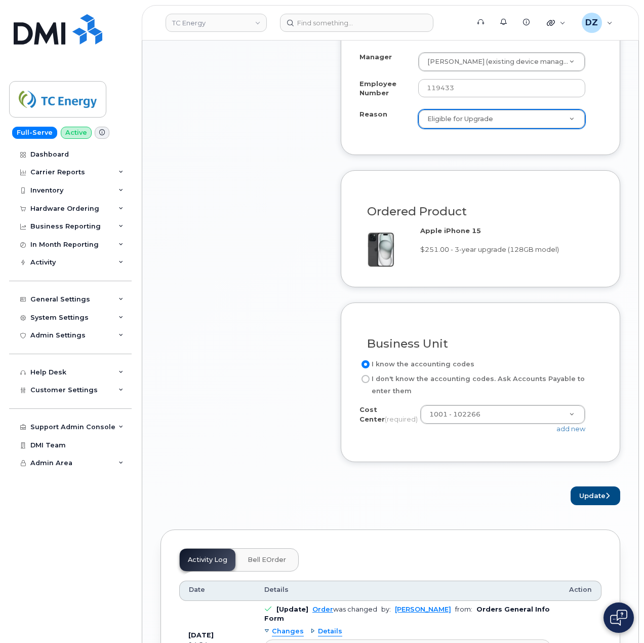
scroll to position [810, 0]
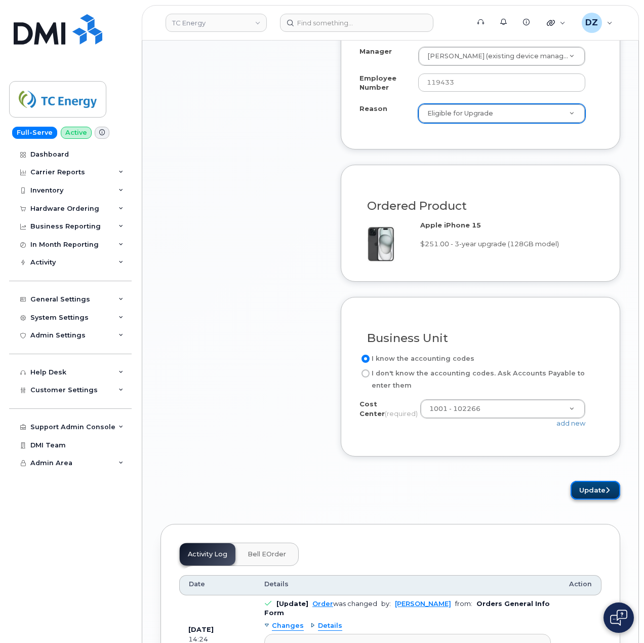
click at [602, 491] on button "Update" at bounding box center [596, 490] width 50 height 19
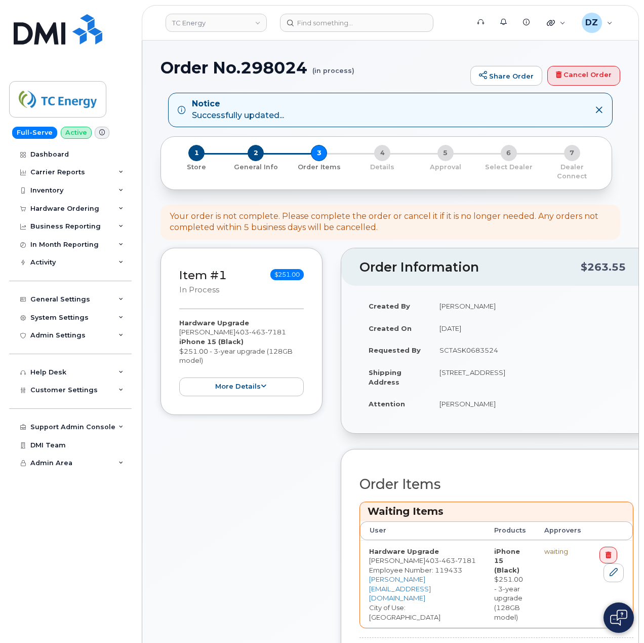
click at [191, 68] on h1 "Order No.298024 (in process)" at bounding box center [313, 68] width 305 height 18
click at [292, 65] on h1 "Order No.298024 (in process)" at bounding box center [313, 68] width 305 height 18
copy h1 "Order No.298024"
click at [596, 75] on link "Cancel Order" at bounding box center [584, 76] width 73 height 20
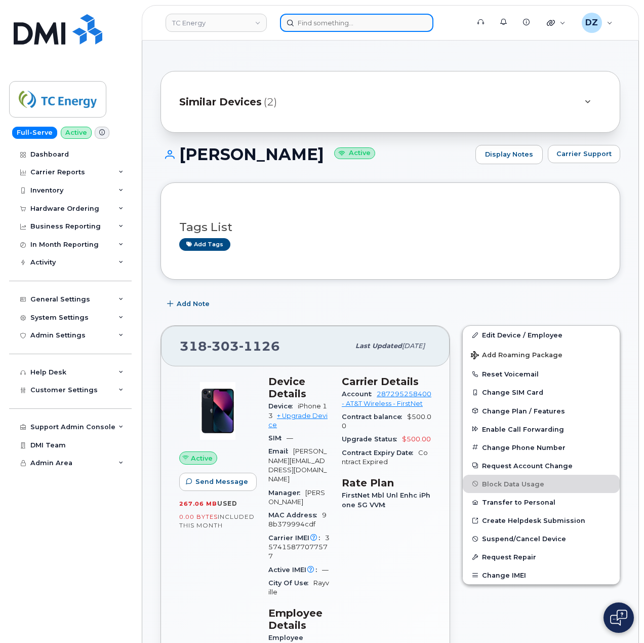
click at [318, 20] on input at bounding box center [356, 23] width 153 height 18
paste input "[PHONE_NUMBER]"
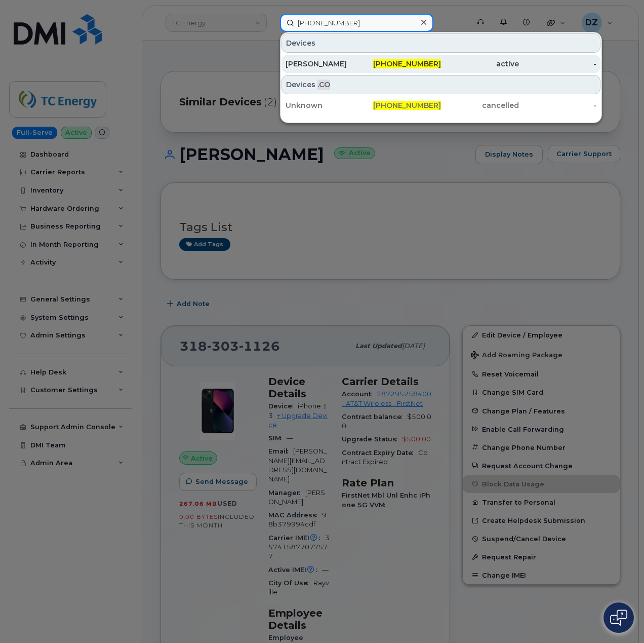
type input "[PHONE_NUMBER]"
click at [376, 63] on div "403-463-7181" at bounding box center [403, 64] width 78 height 10
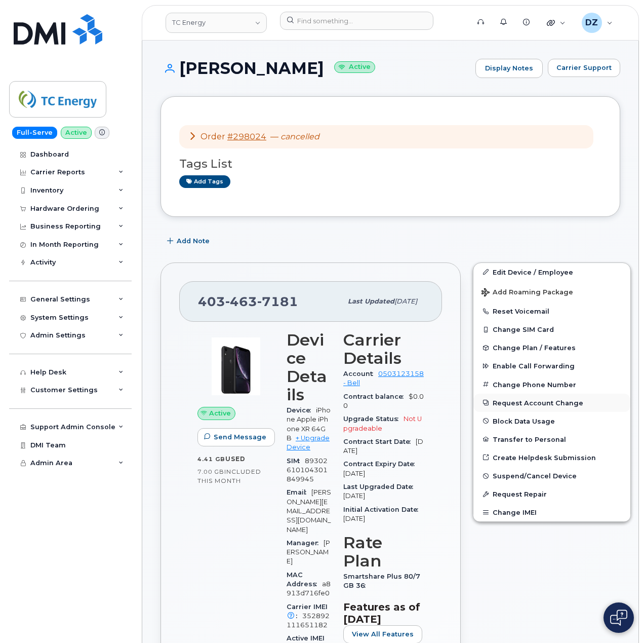
click at [552, 403] on button "Request Account Change" at bounding box center [552, 403] width 157 height 18
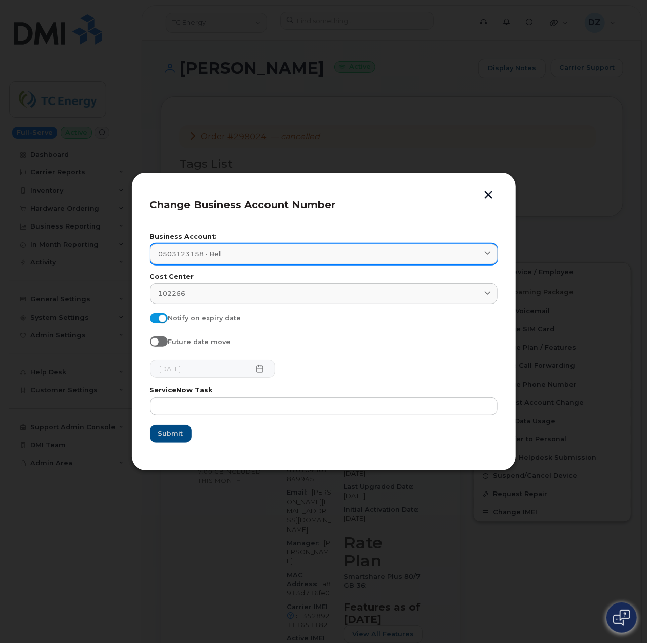
click at [264, 258] on div "0503123158 - Bell" at bounding box center [324, 254] width 330 height 10
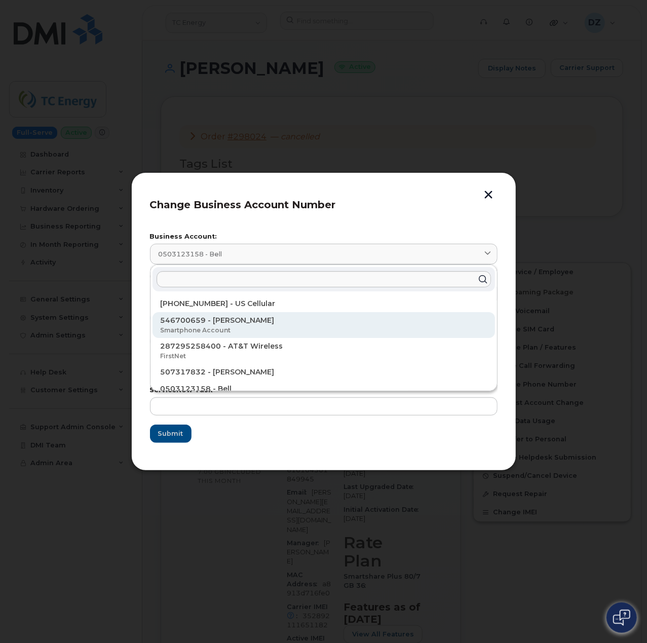
click at [260, 325] on p "546700659 - [PERSON_NAME]" at bounding box center [324, 320] width 326 height 11
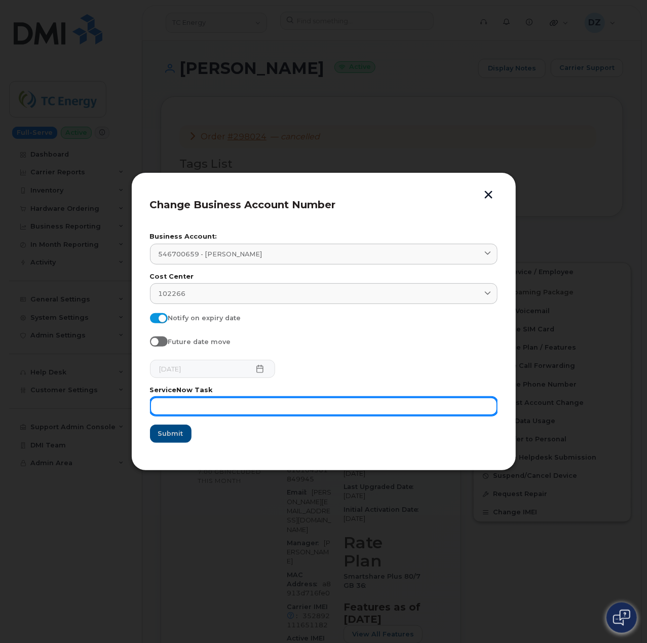
click at [200, 404] on input "text" at bounding box center [323, 406] width 347 height 18
paste input "SCTASK0683524"
type input "SCTASK0683524"
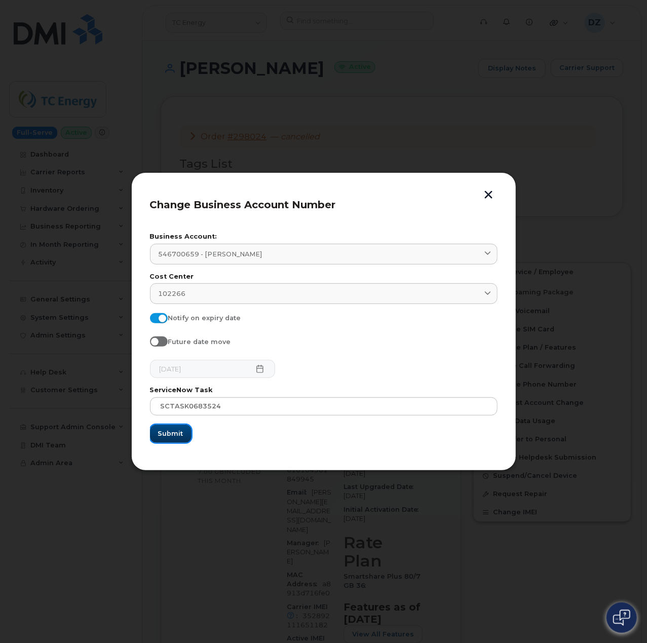
click at [176, 434] on span "Submit" at bounding box center [170, 434] width 25 height 10
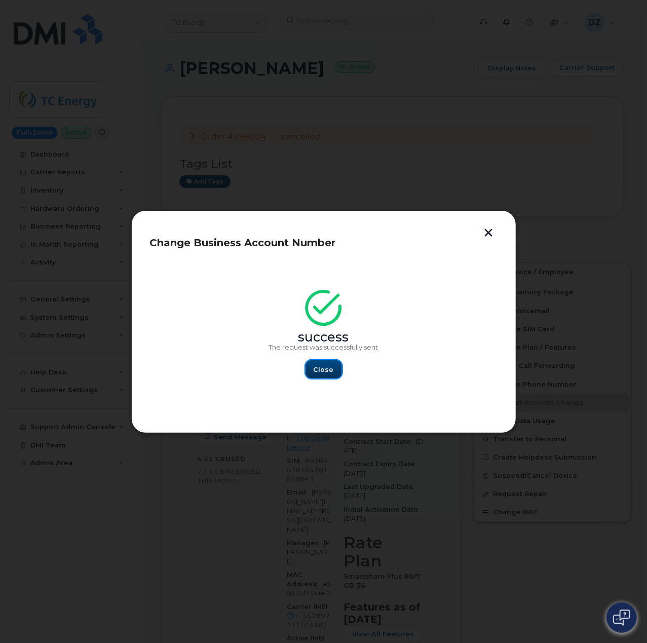
click at [327, 369] on span "Close" at bounding box center [324, 370] width 20 height 10
